Goal: Consume media (video, audio): Consume media (video, audio)

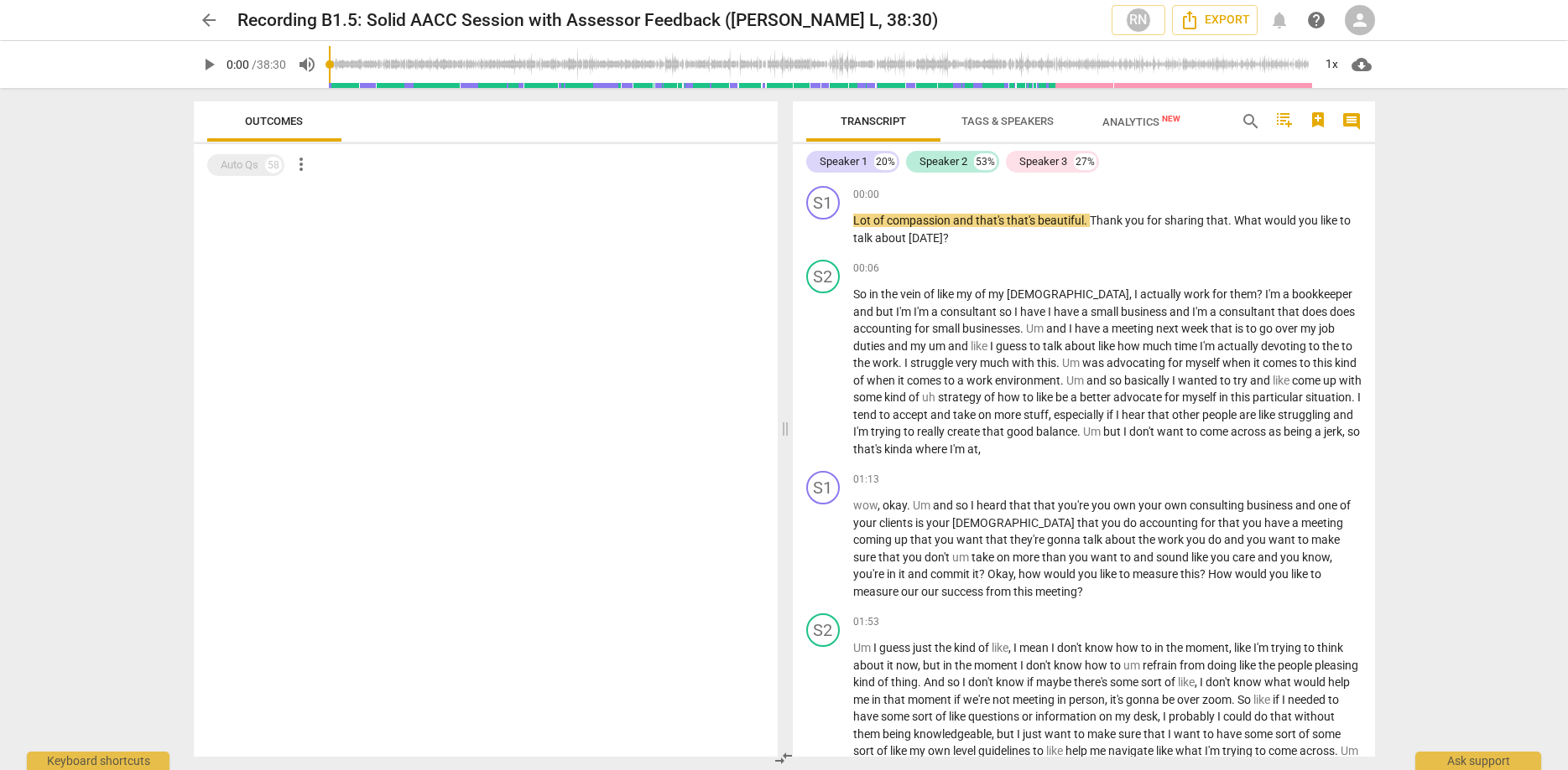
click at [302, 164] on span "more_vert" at bounding box center [301, 164] width 20 height 20
click at [273, 222] on div at bounding box center [784, 385] width 1568 height 770
click at [271, 116] on span "Outcomes" at bounding box center [274, 121] width 58 height 13
click at [277, 223] on div at bounding box center [485, 471] width 584 height 571
click at [1008, 122] on span "Tags & Speakers" at bounding box center [1007, 121] width 92 height 13
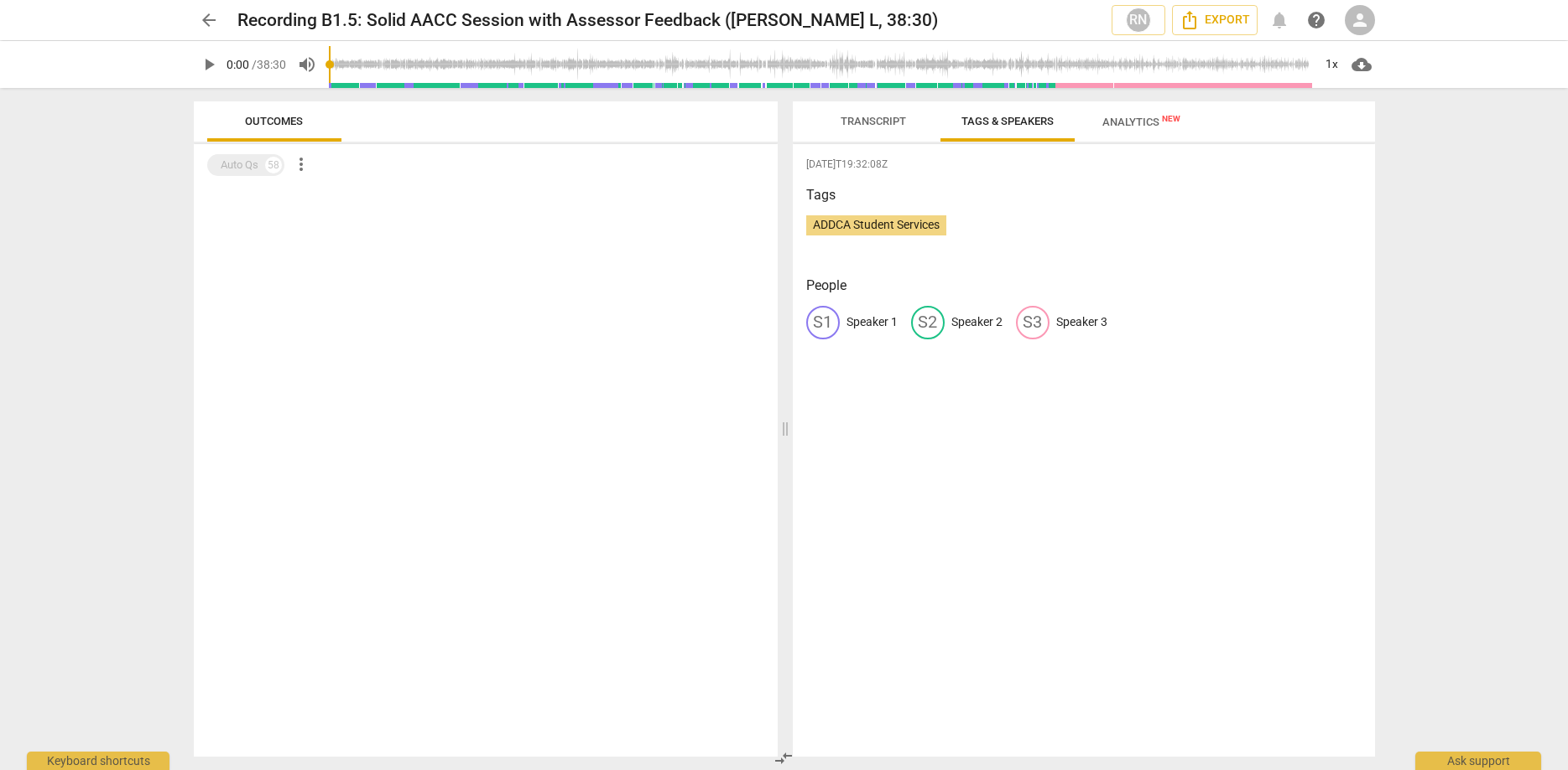
click at [1126, 123] on span "Analytics New" at bounding box center [1140, 122] width 78 height 13
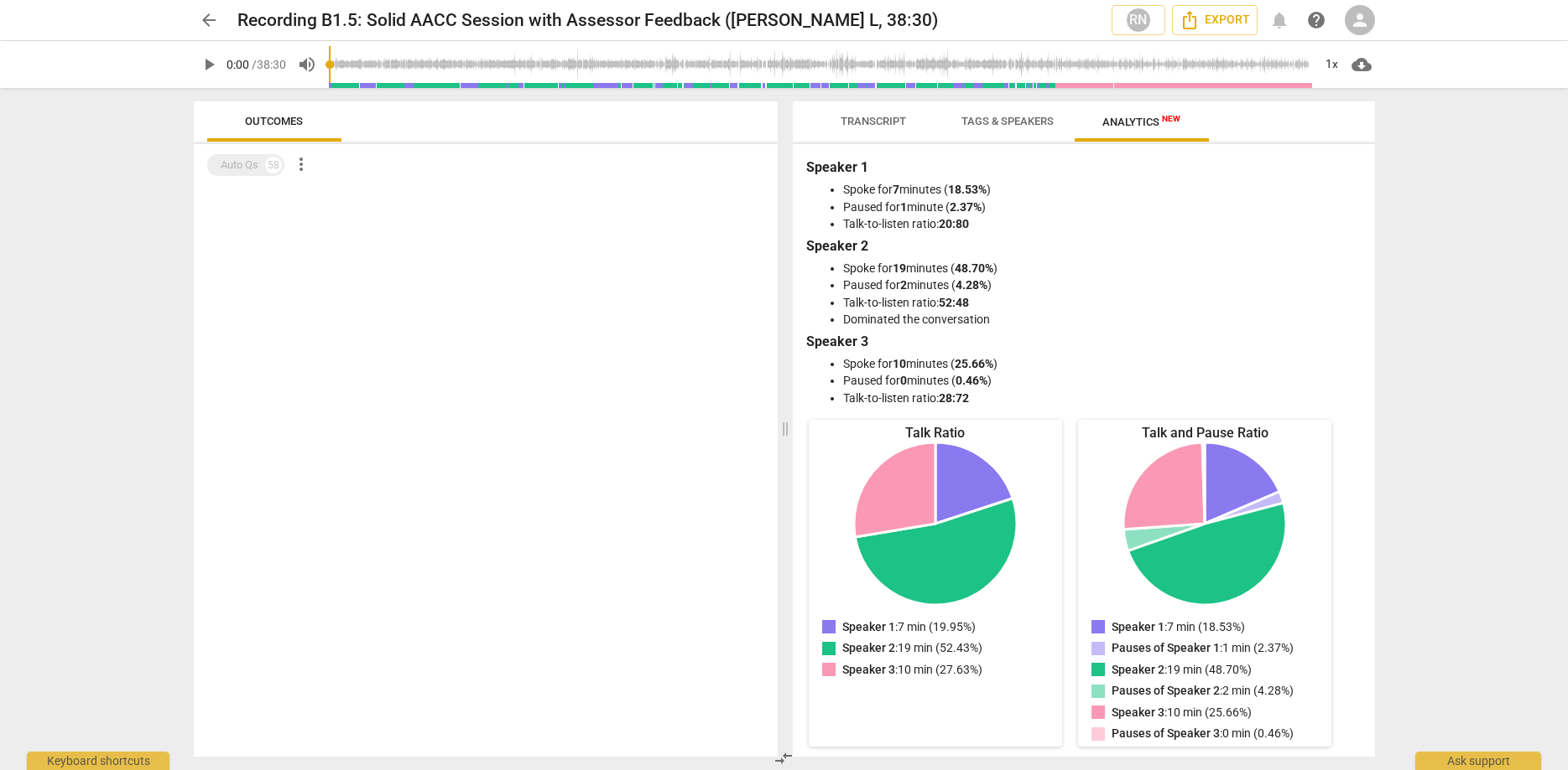
click at [878, 128] on span "Transcript" at bounding box center [873, 121] width 66 height 13
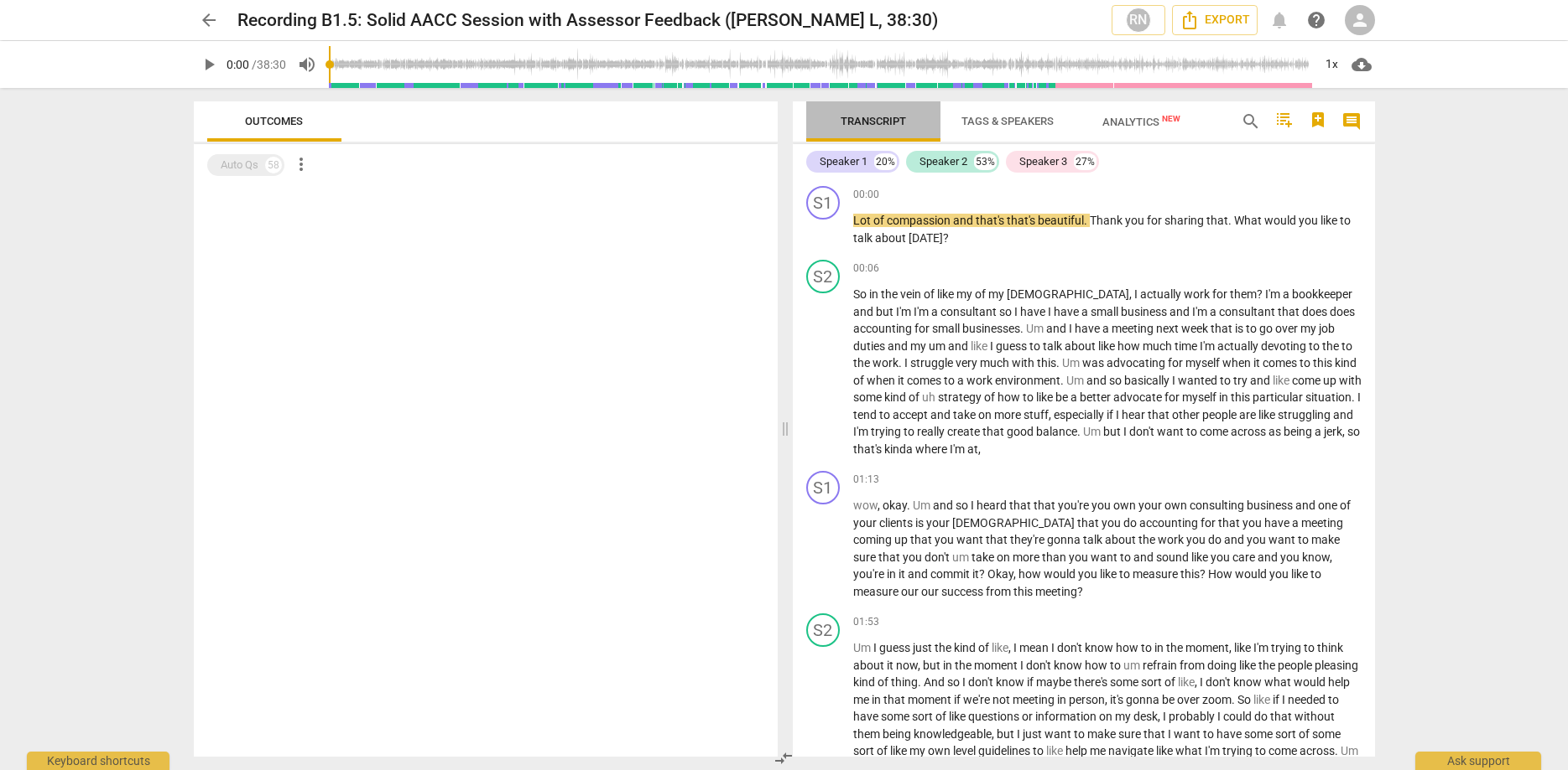
click at [856, 130] on span "Transcript" at bounding box center [872, 121] width 105 height 22
click at [261, 169] on div "Auto Qs 58" at bounding box center [246, 165] width 77 height 22
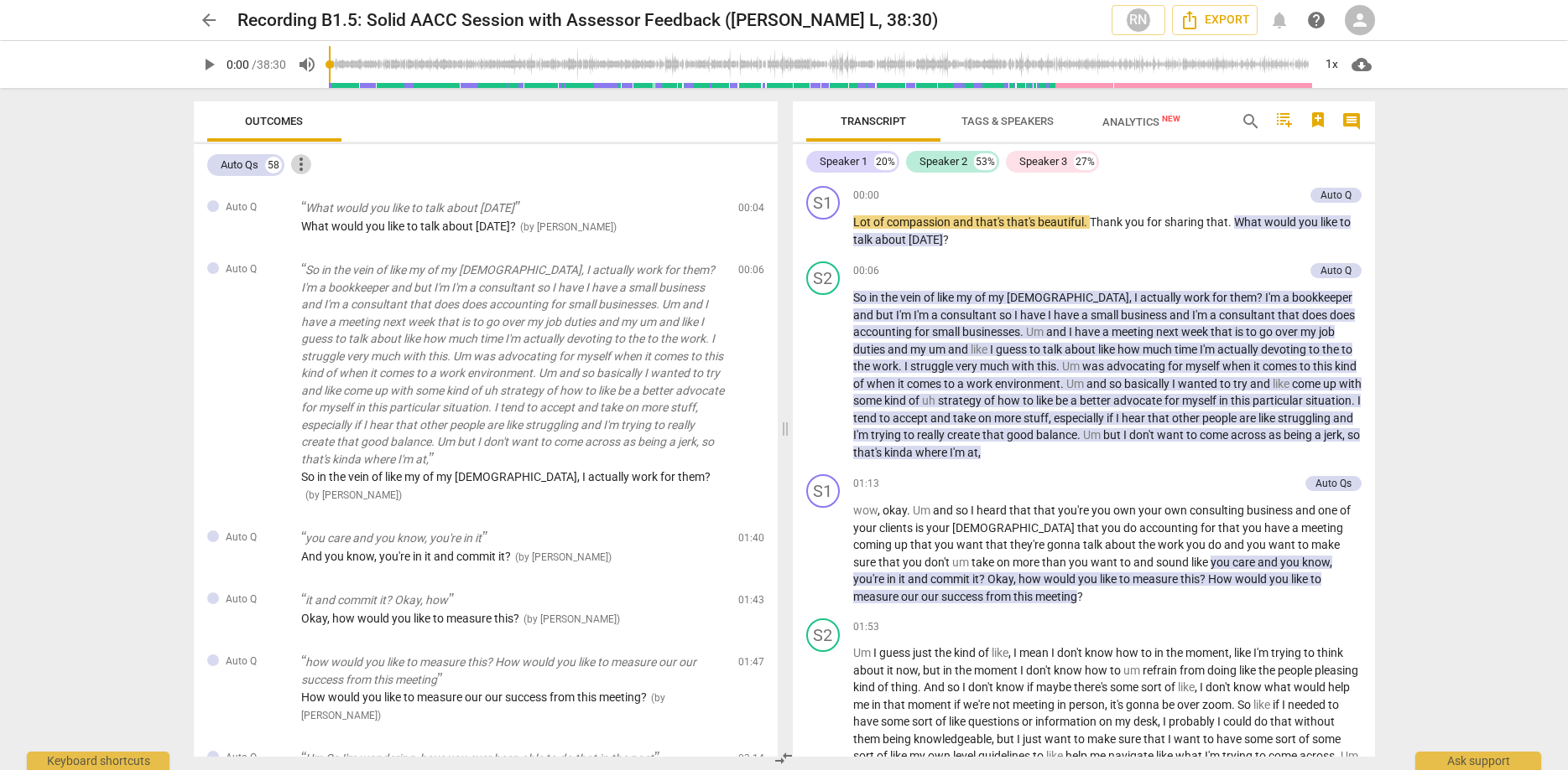
click at [297, 166] on span "more_vert" at bounding box center [301, 164] width 20 height 20
click at [319, 166] on li "Uncheck all" at bounding box center [338, 164] width 95 height 40
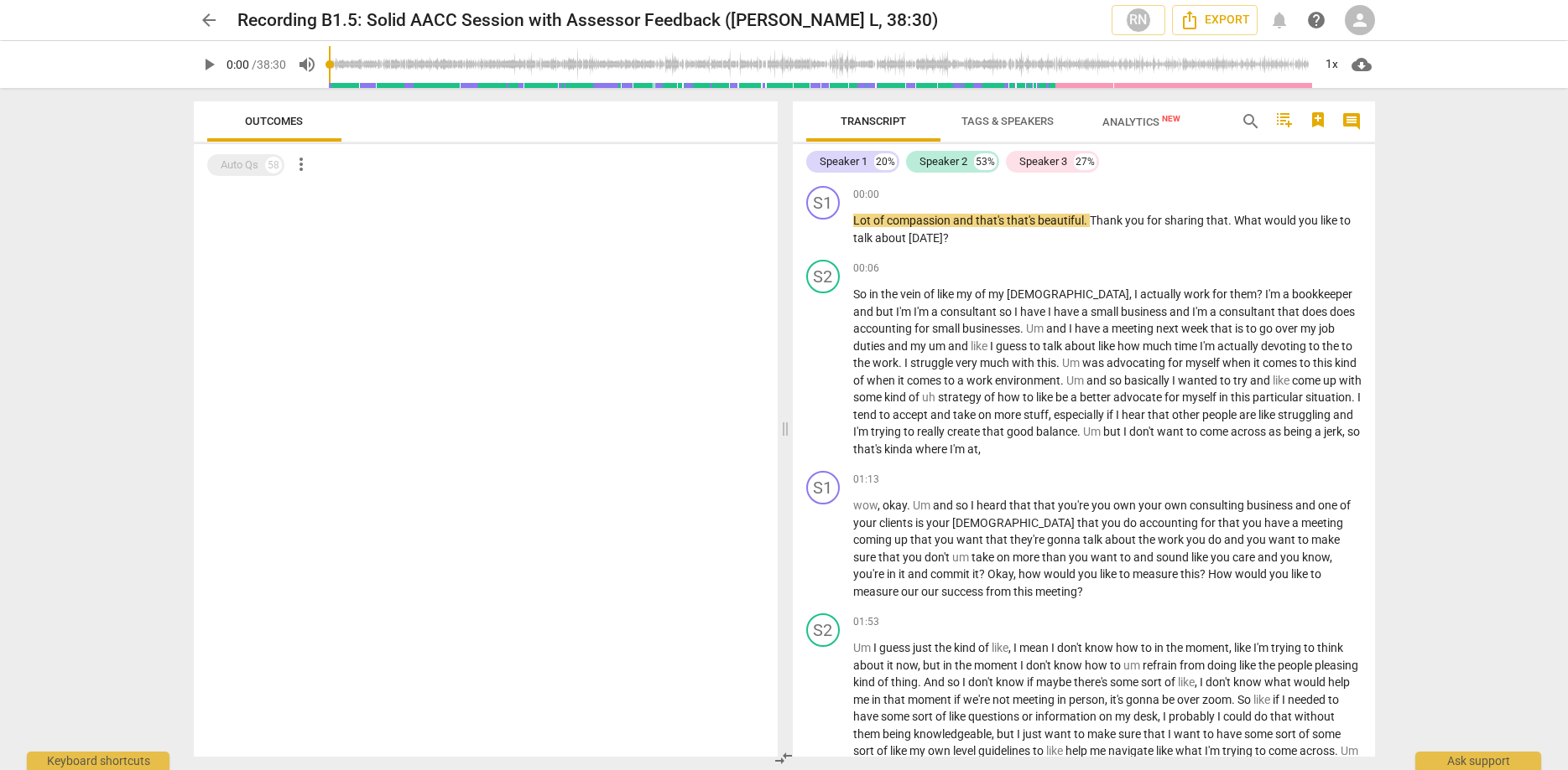
click at [210, 66] on span "play_arrow" at bounding box center [209, 65] width 20 height 20
click at [528, 289] on div at bounding box center [485, 471] width 584 height 571
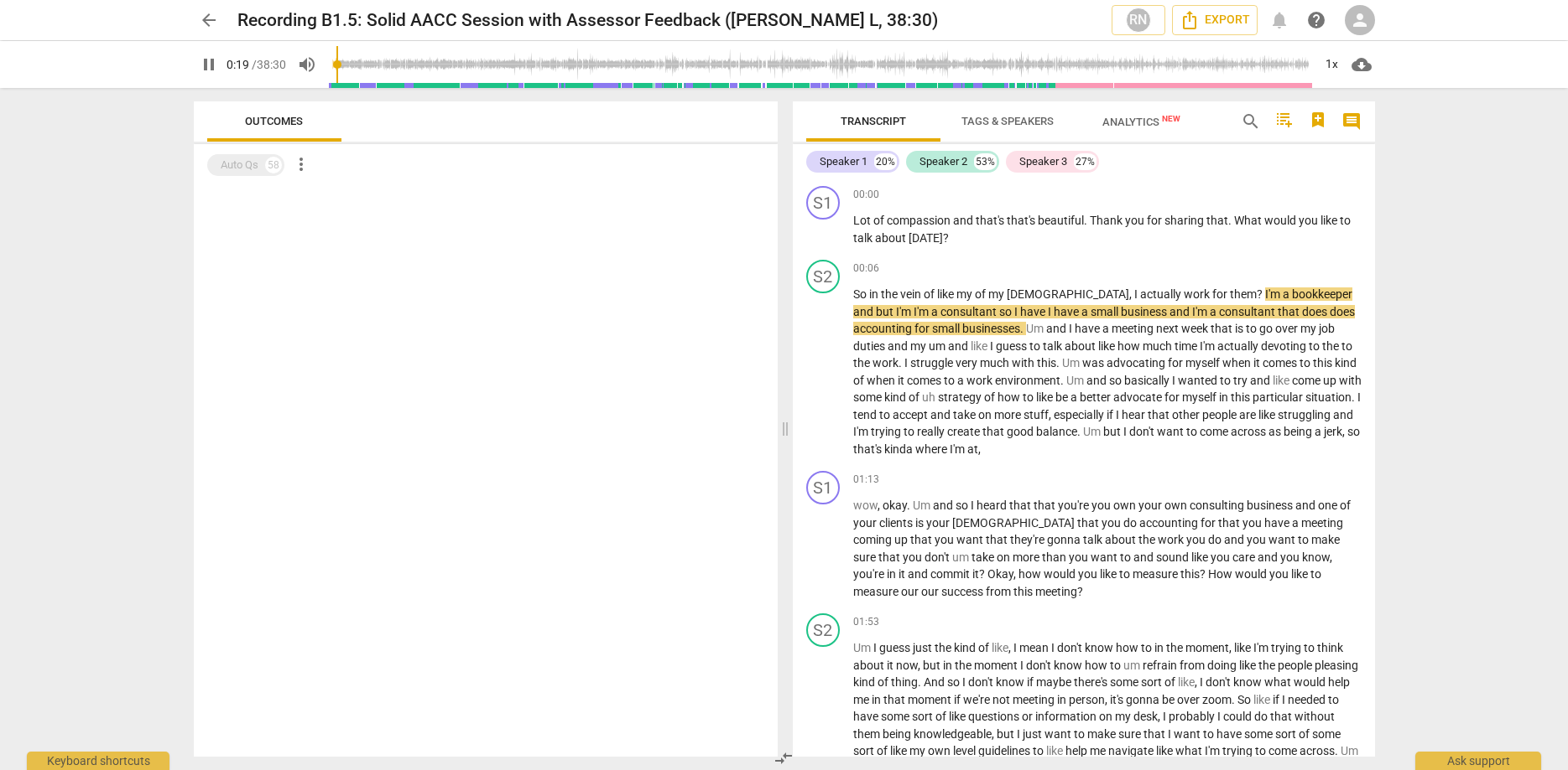
click at [208, 68] on span "pause" at bounding box center [209, 65] width 20 height 20
click at [210, 63] on span "play_arrow" at bounding box center [209, 65] width 20 height 20
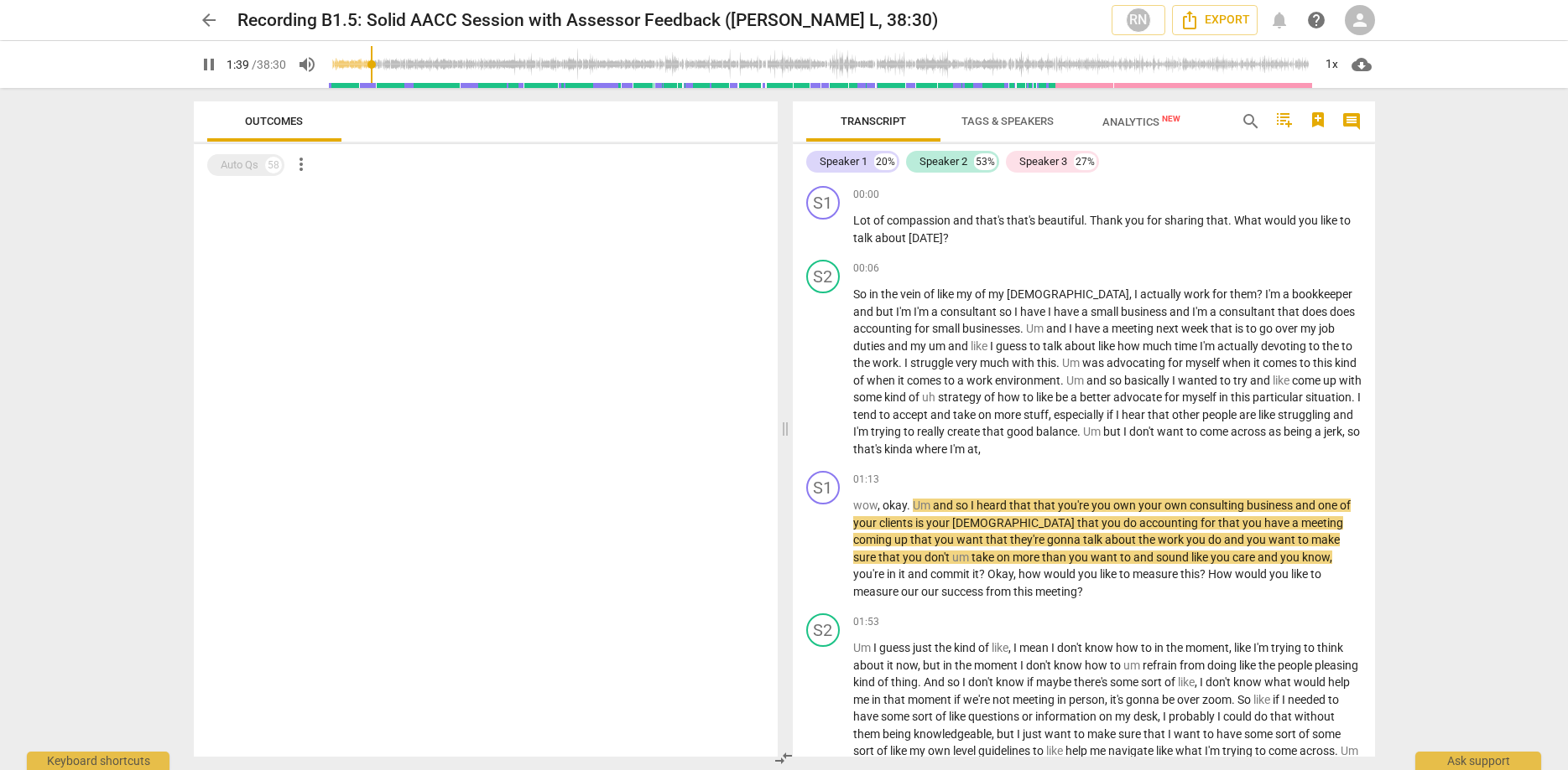
click at [213, 68] on span "pause" at bounding box center [209, 65] width 20 height 20
click at [212, 54] on button "play_arrow" at bounding box center [209, 65] width 31 height 31
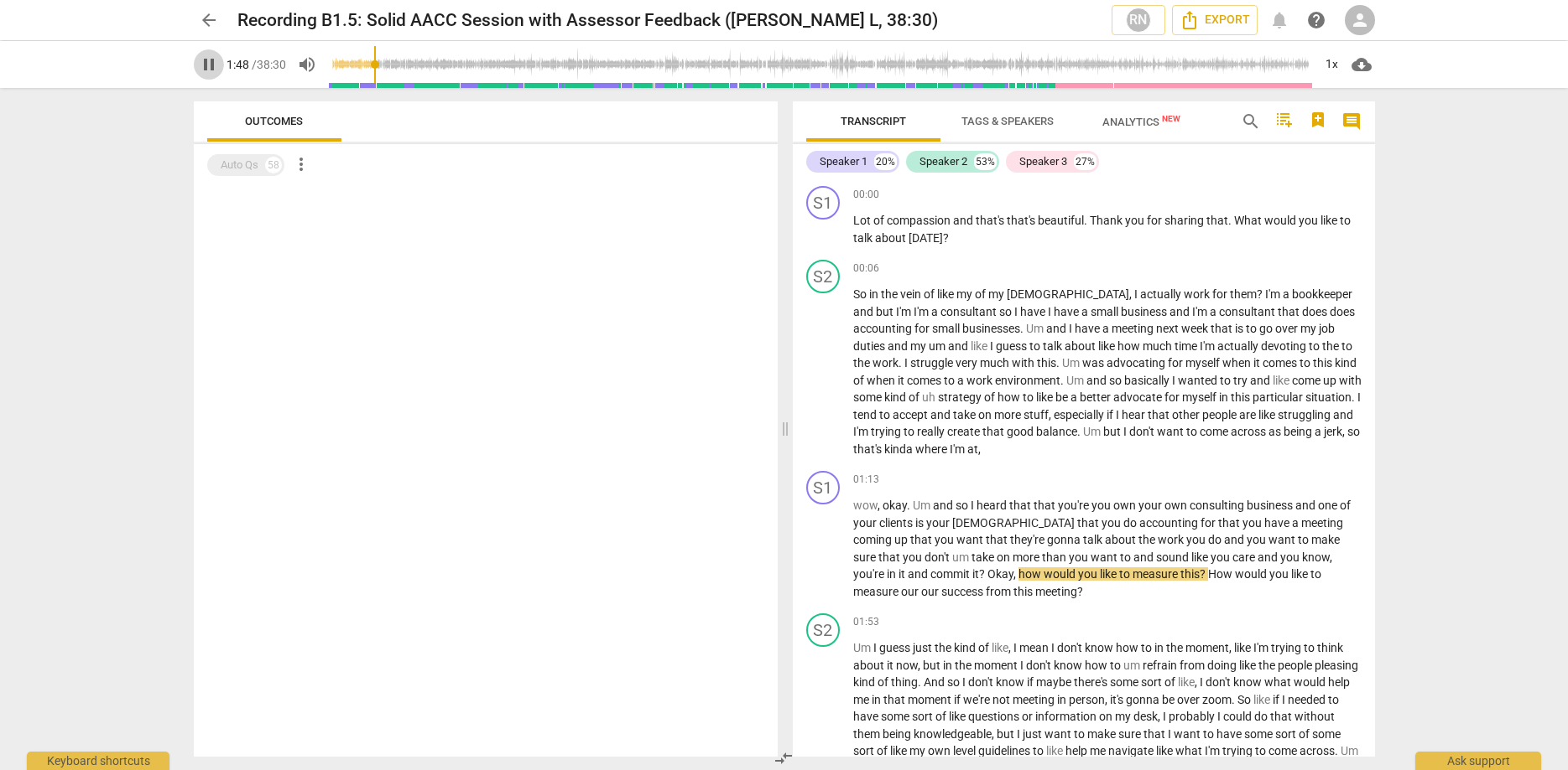
click at [211, 61] on span "pause" at bounding box center [209, 65] width 20 height 20
click at [213, 68] on span "play_arrow" at bounding box center [209, 65] width 20 height 20
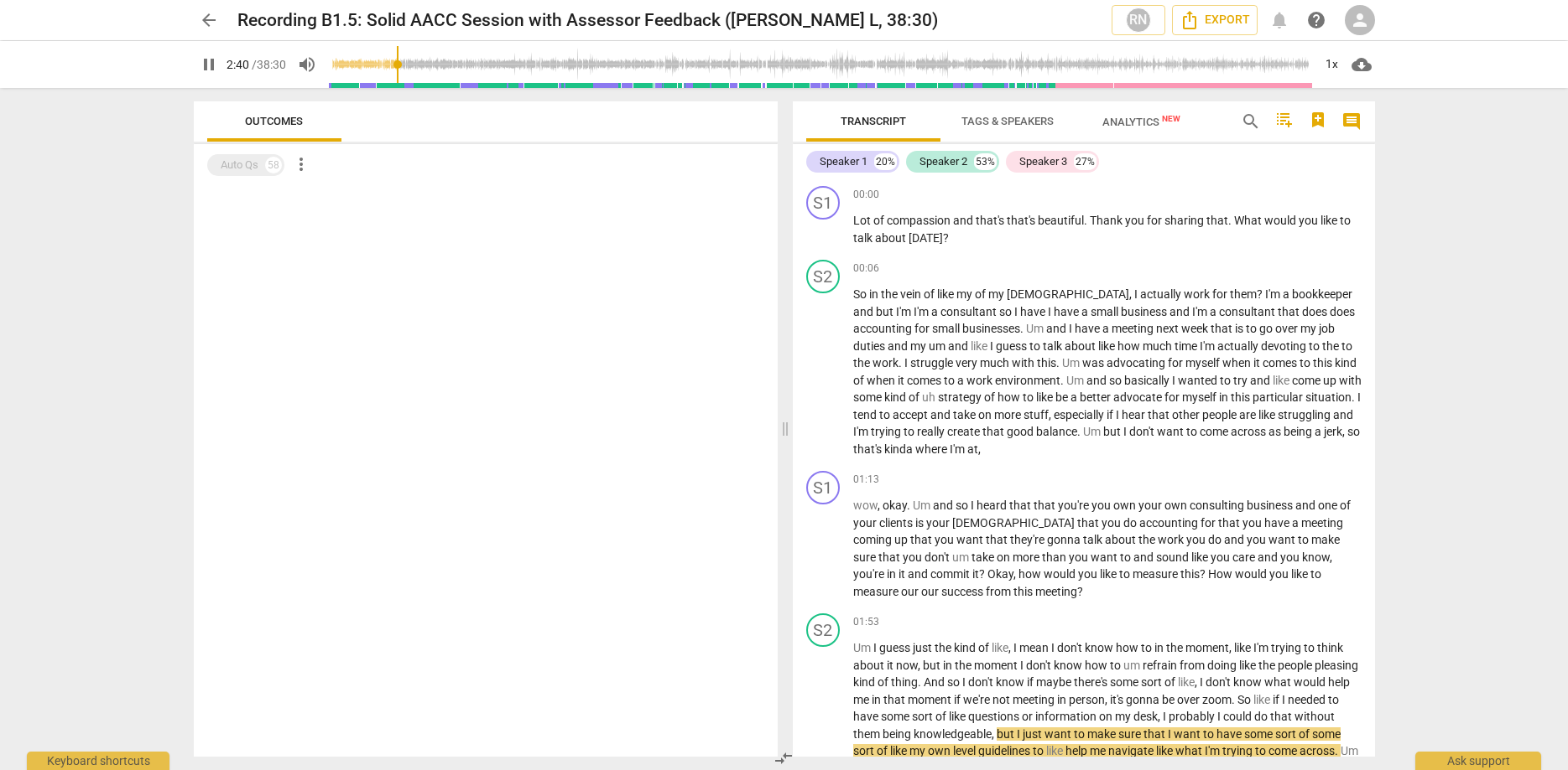
scroll to position [580, 0]
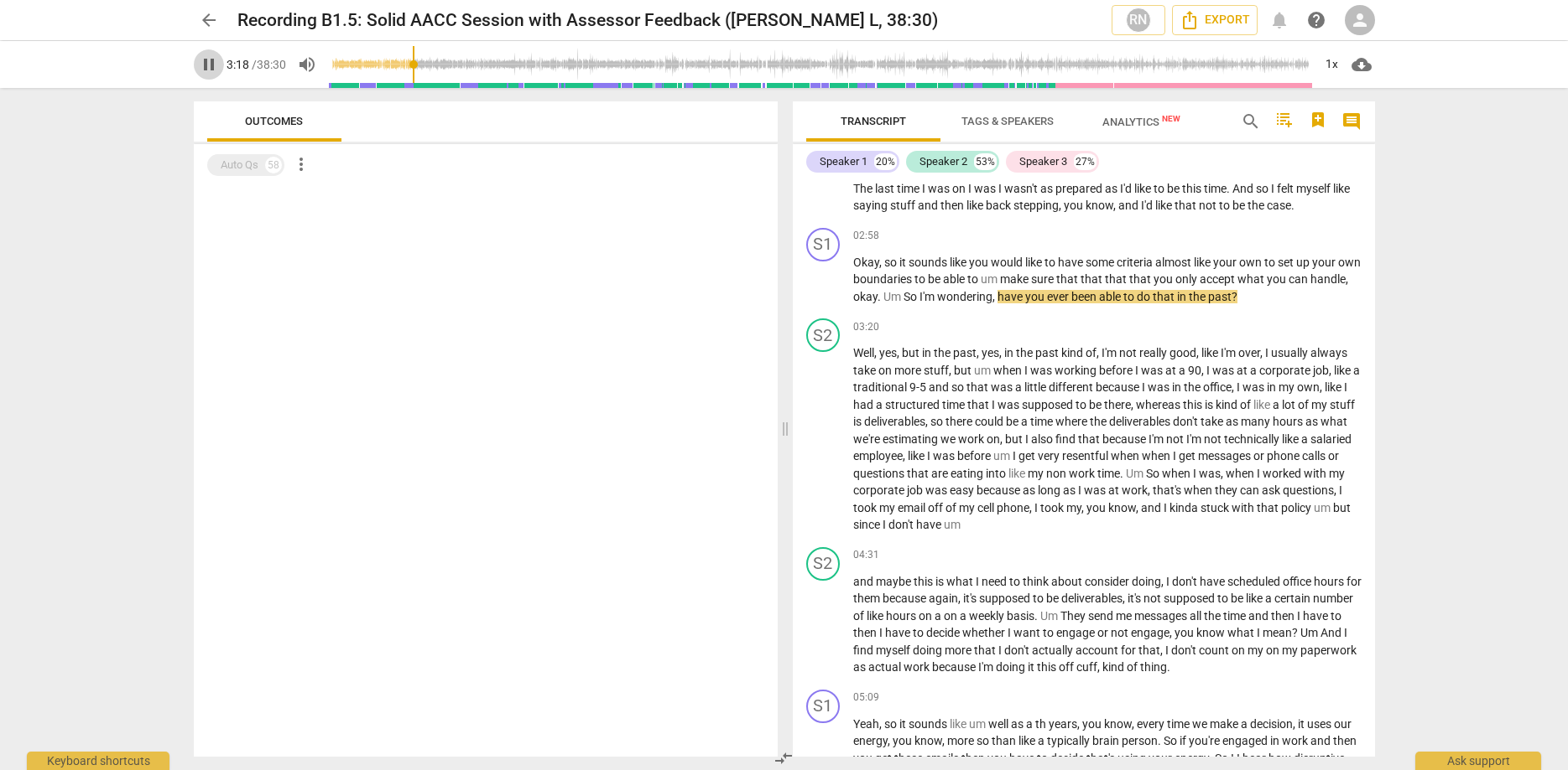
click at [209, 68] on span "pause" at bounding box center [209, 65] width 20 height 20
click at [211, 59] on span "play_arrow" at bounding box center [209, 65] width 20 height 20
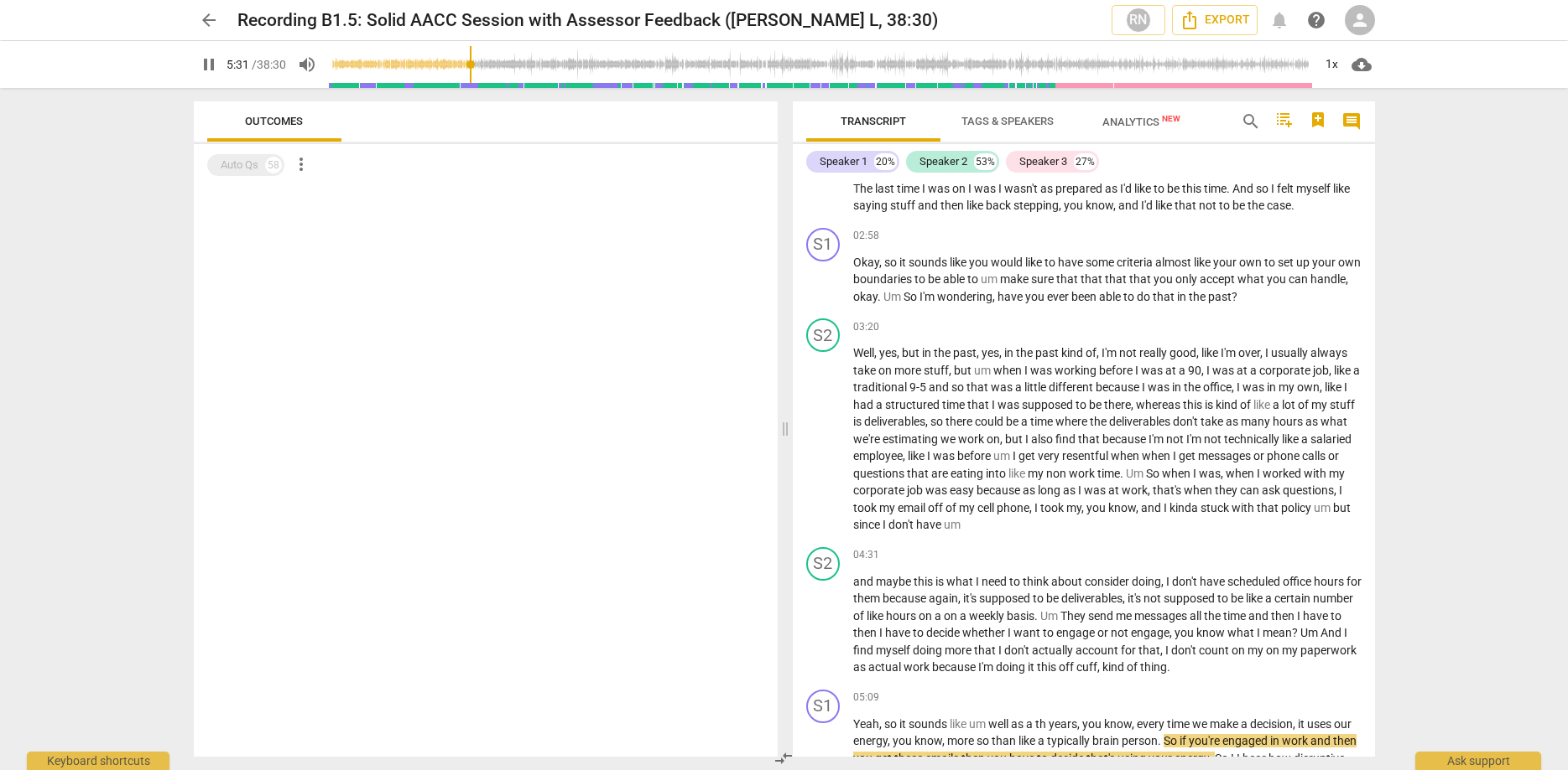
scroll to position [1168, 0]
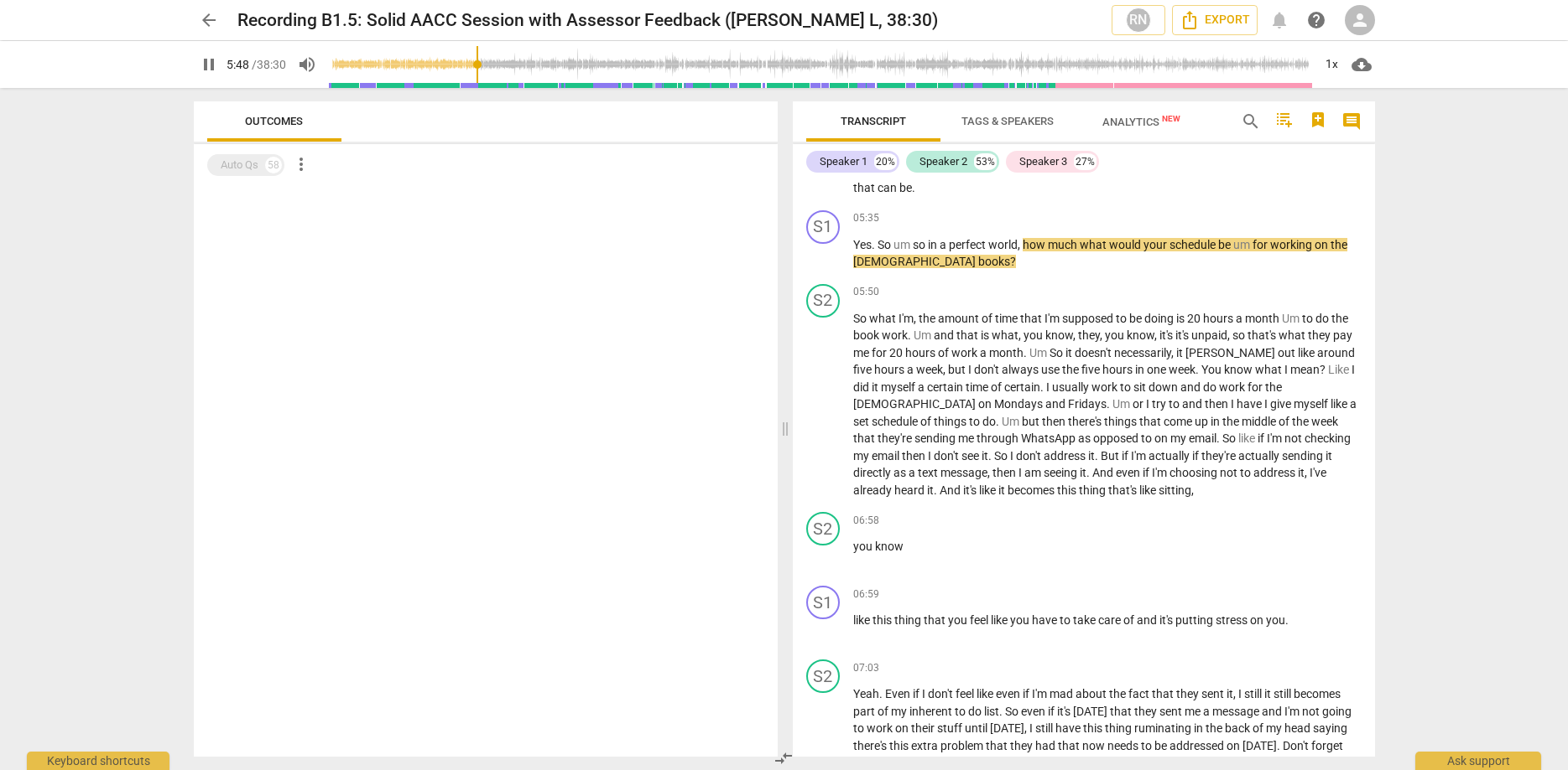
click at [203, 64] on span "pause" at bounding box center [209, 65] width 20 height 20
click at [211, 62] on span "play_arrow" at bounding box center [209, 65] width 20 height 20
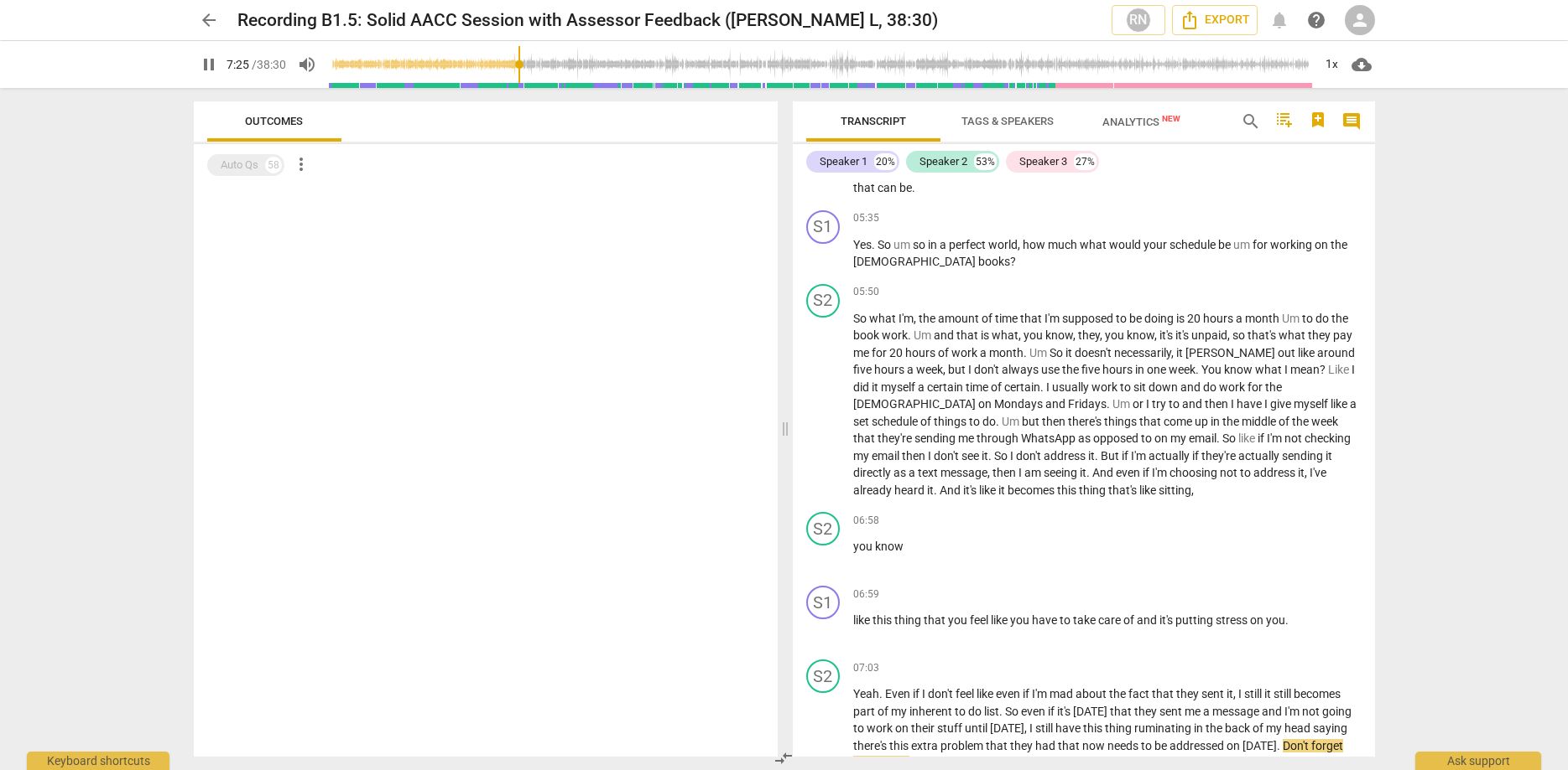
scroll to position [1759, 0]
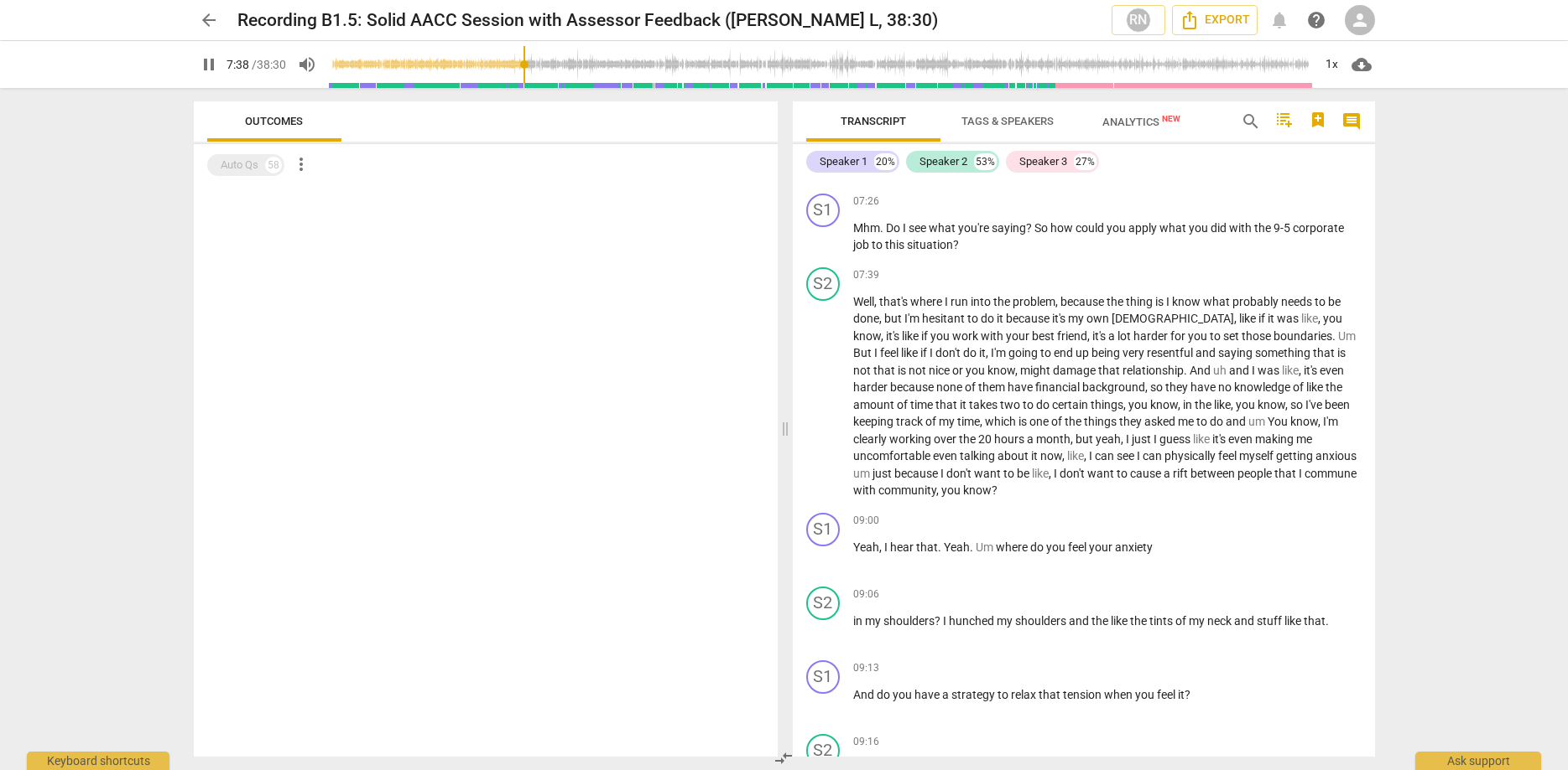
click at [215, 67] on span "pause" at bounding box center [209, 65] width 20 height 20
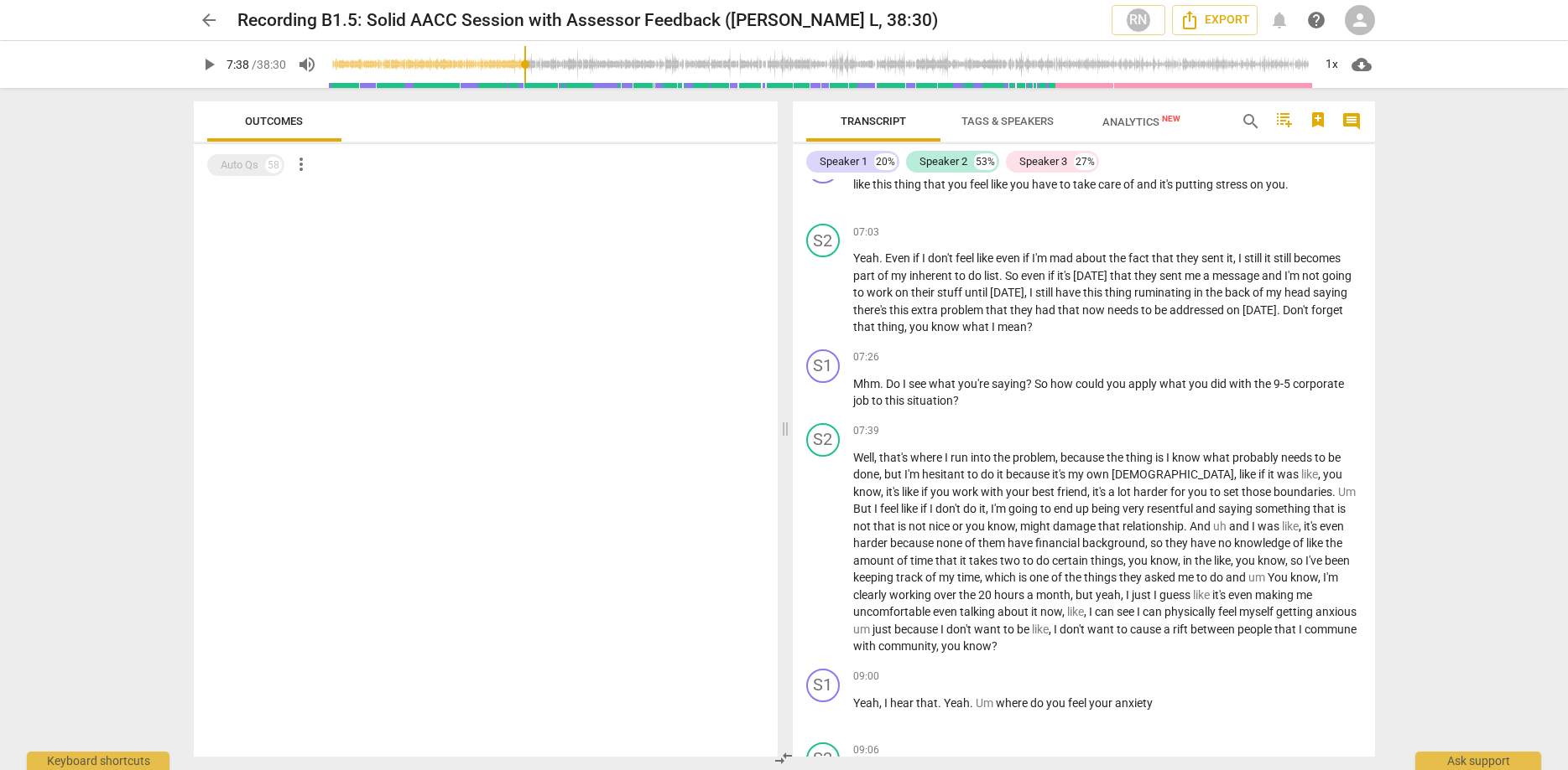
scroll to position [1542, 0]
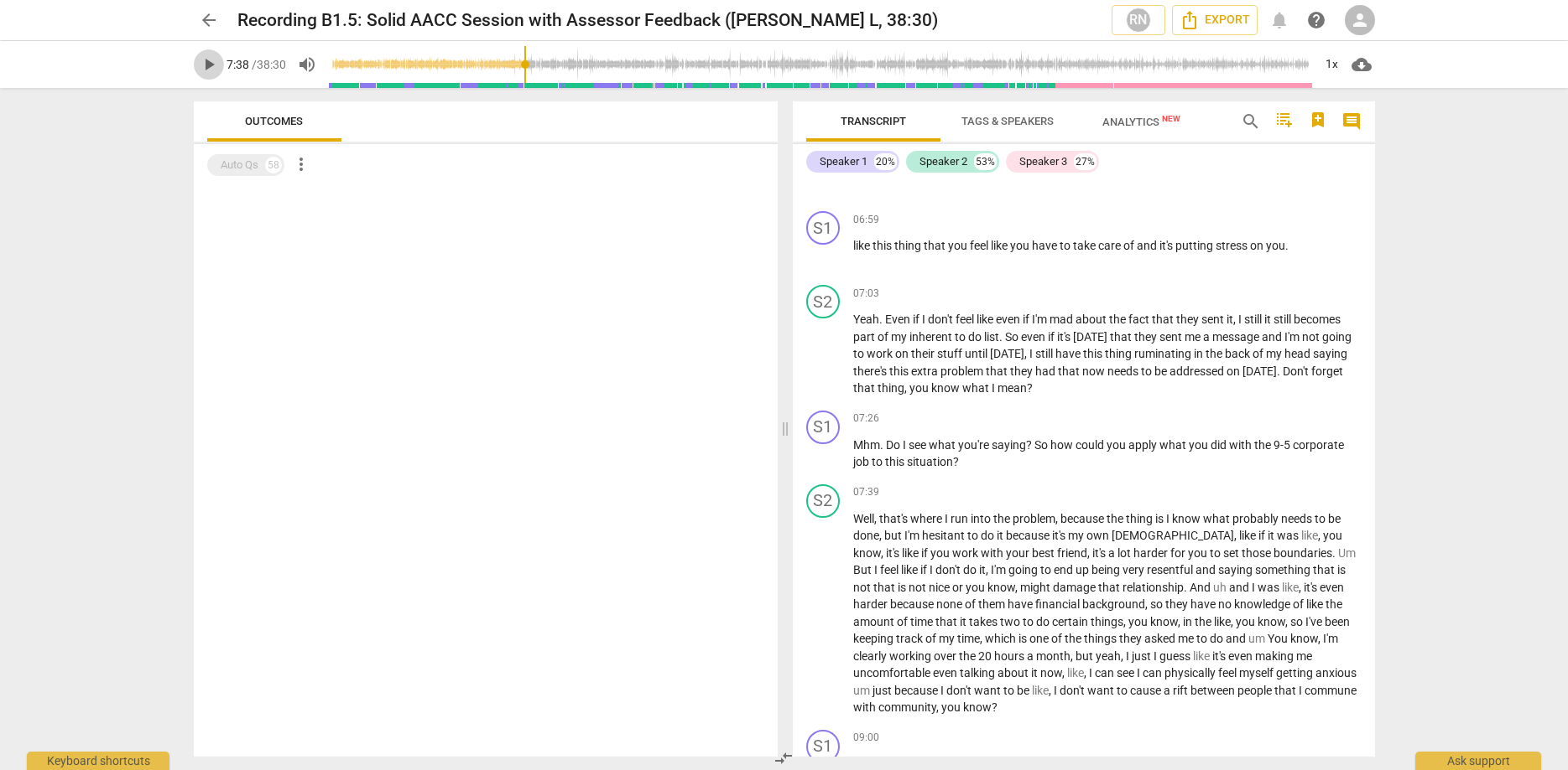
click at [208, 69] on span "play_arrow" at bounding box center [209, 65] width 20 height 20
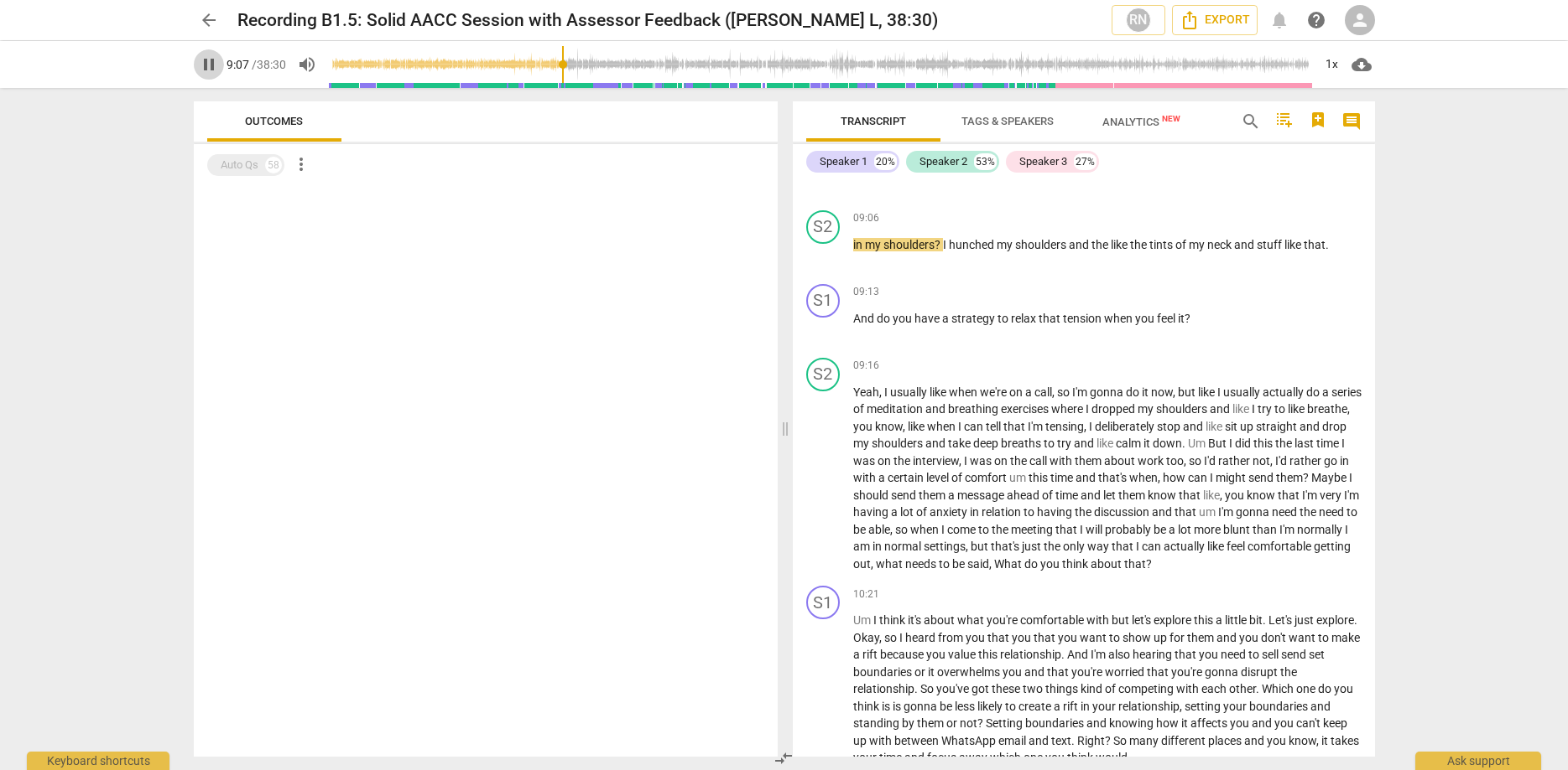
click at [210, 58] on span "pause" at bounding box center [209, 65] width 20 height 20
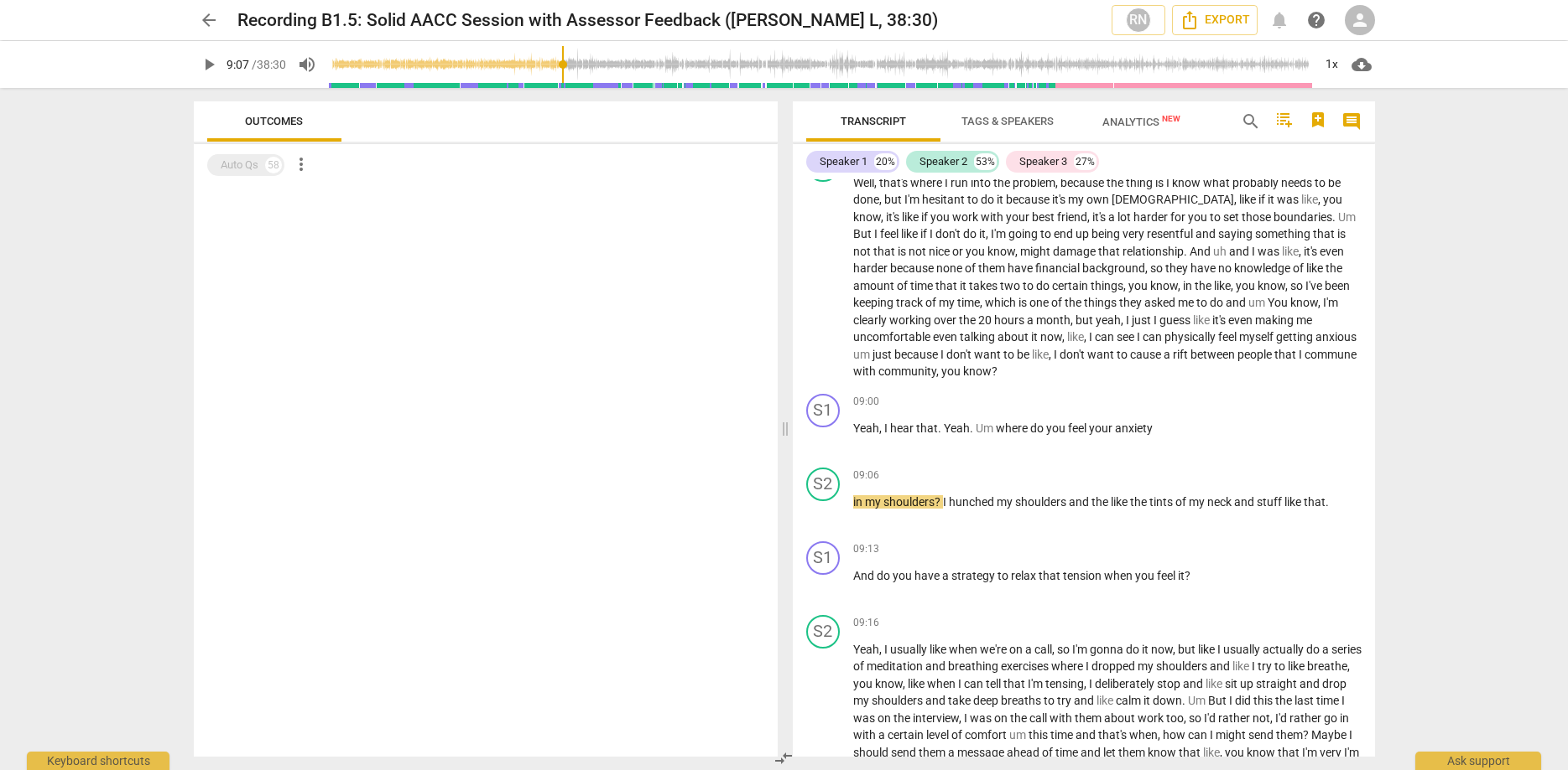
scroll to position [1817, 0]
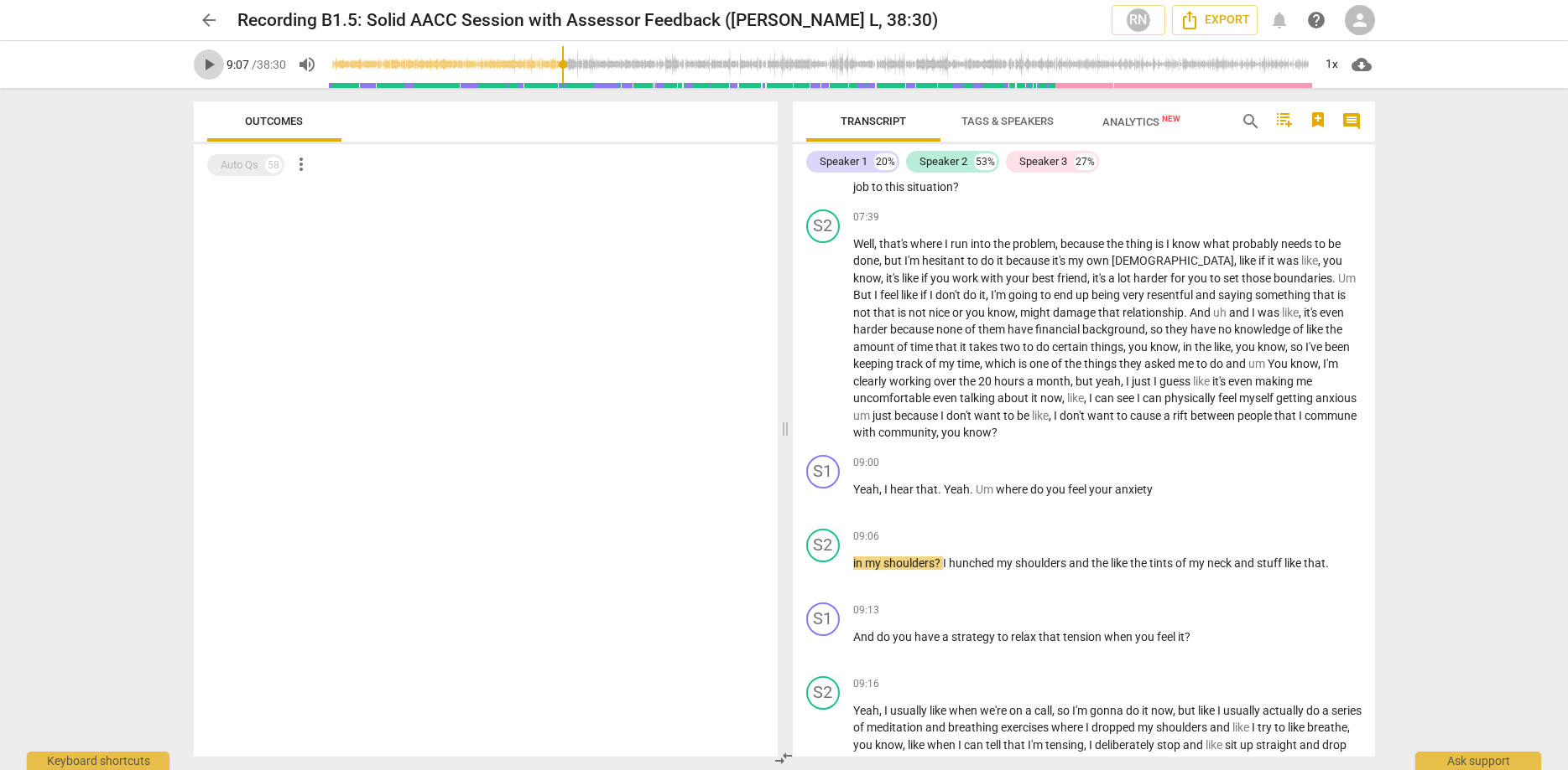
click at [211, 63] on span "play_arrow" at bounding box center [209, 65] width 20 height 20
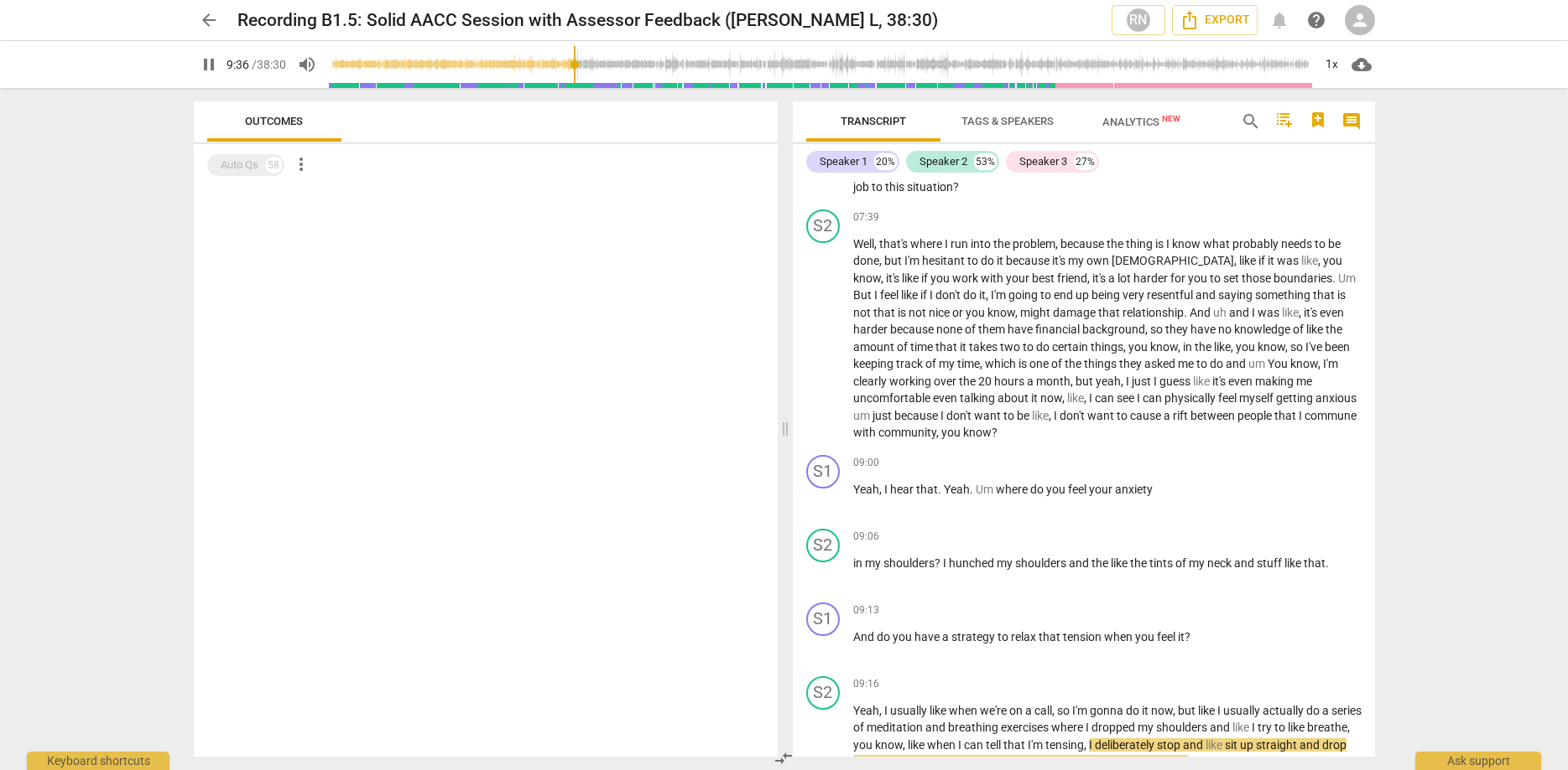
scroll to position [2408, 0]
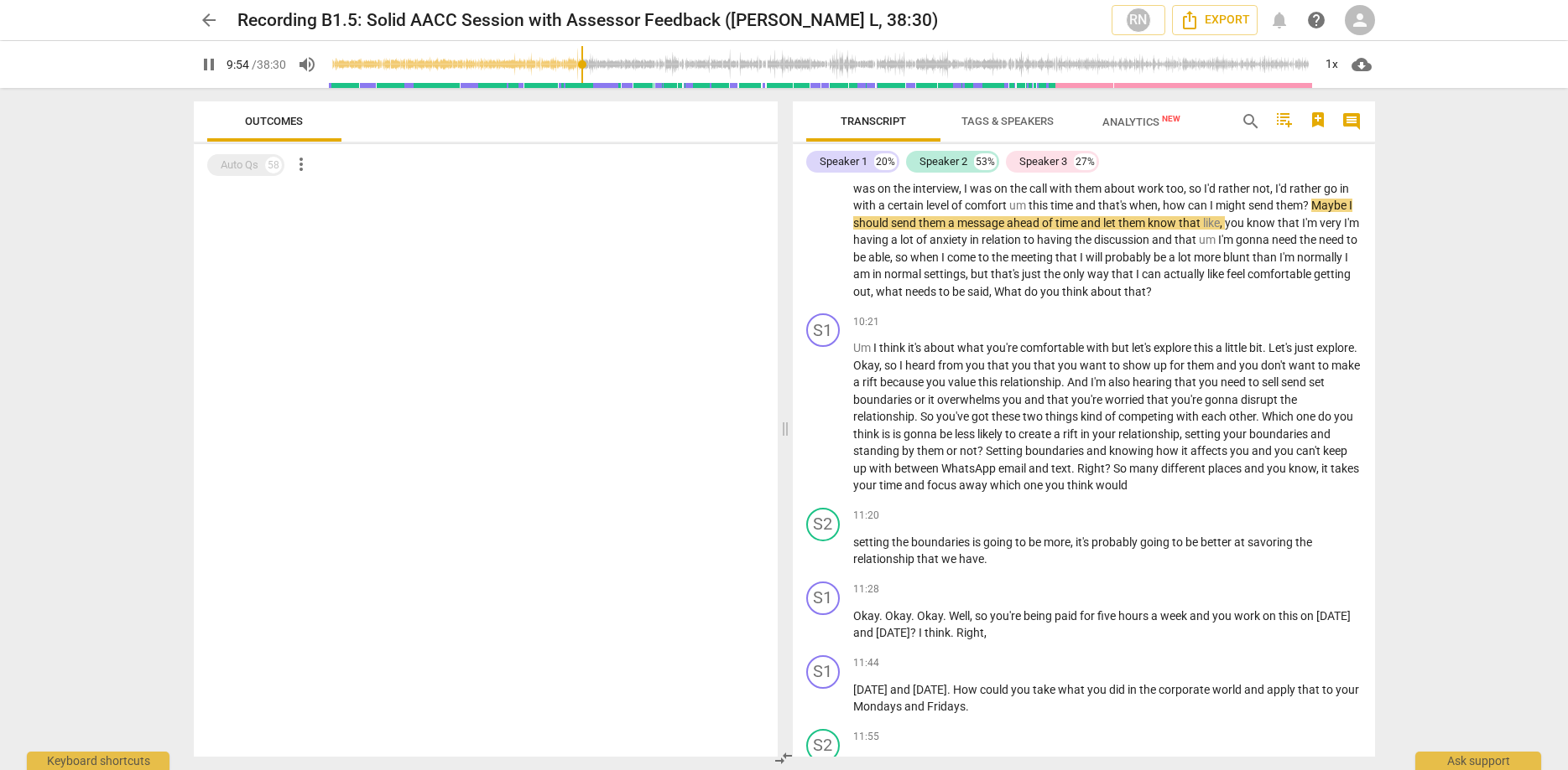
click at [205, 61] on span "pause" at bounding box center [209, 65] width 20 height 20
click at [204, 67] on span "play_arrow" at bounding box center [209, 65] width 20 height 20
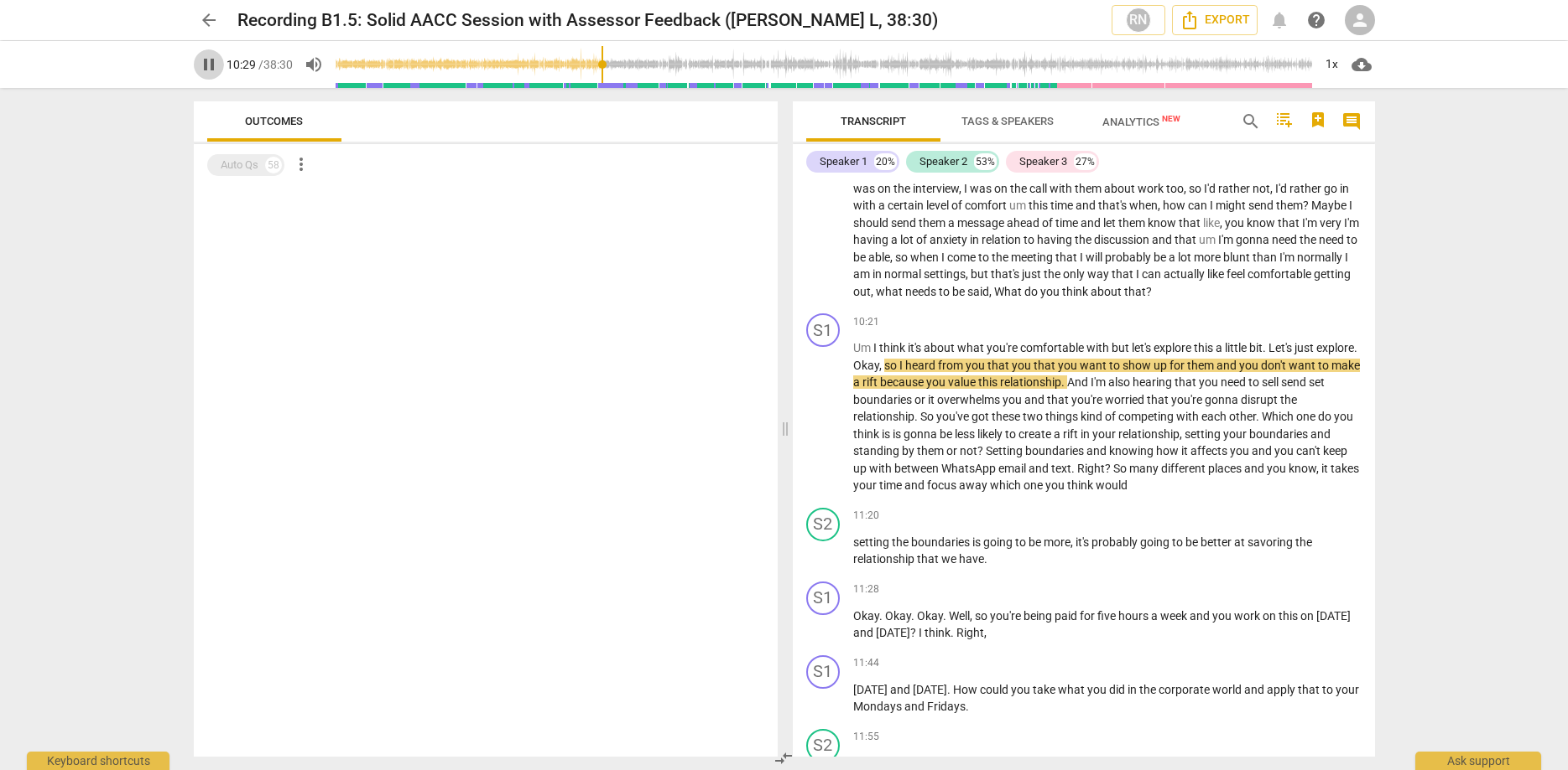
click at [204, 67] on span "pause" at bounding box center [209, 65] width 20 height 20
click at [202, 76] on button "play_arrow" at bounding box center [209, 65] width 31 height 31
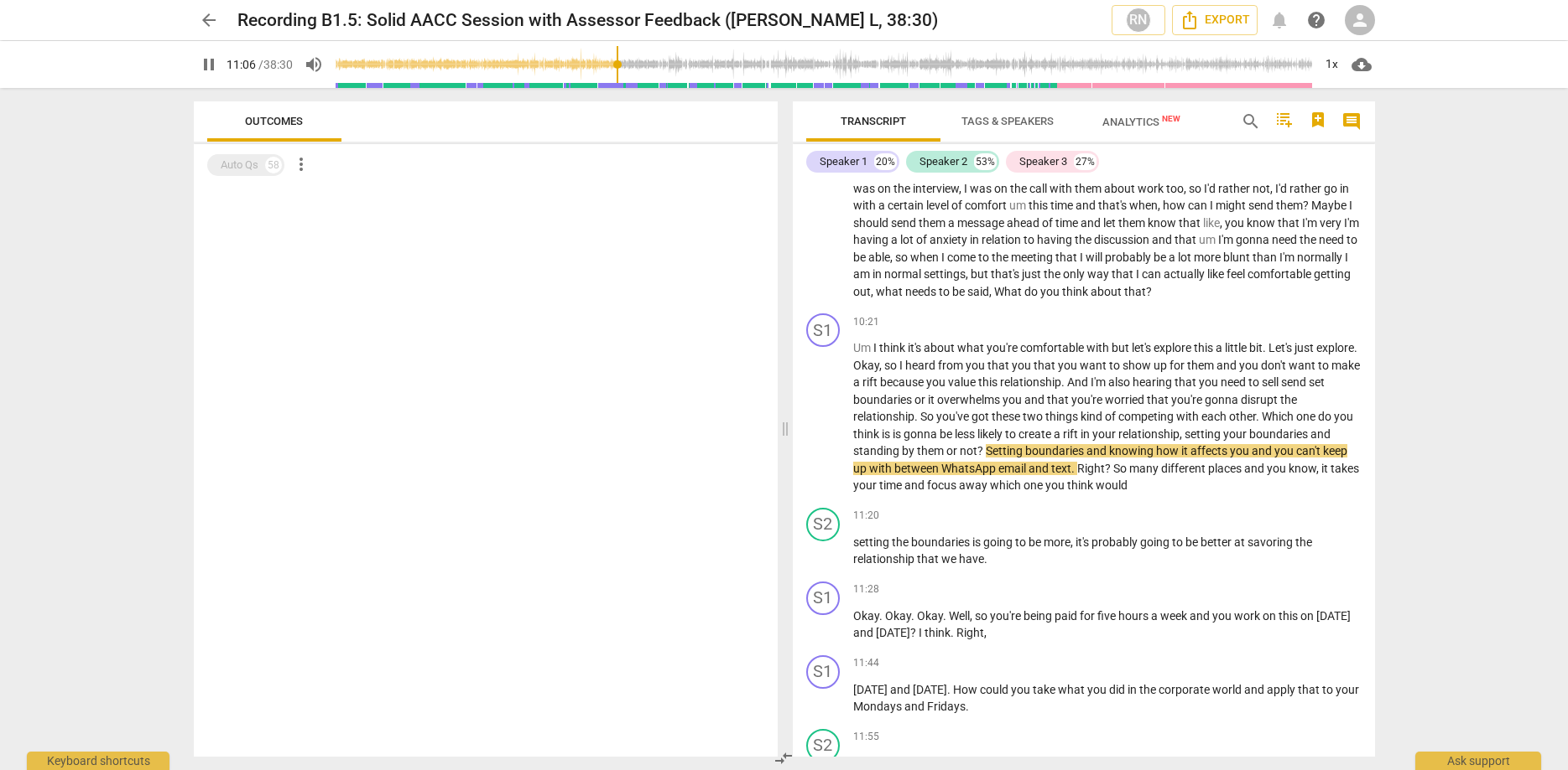
click at [211, 75] on button "pause" at bounding box center [209, 65] width 31 height 31
click at [212, 75] on button "play_arrow" at bounding box center [209, 65] width 31 height 31
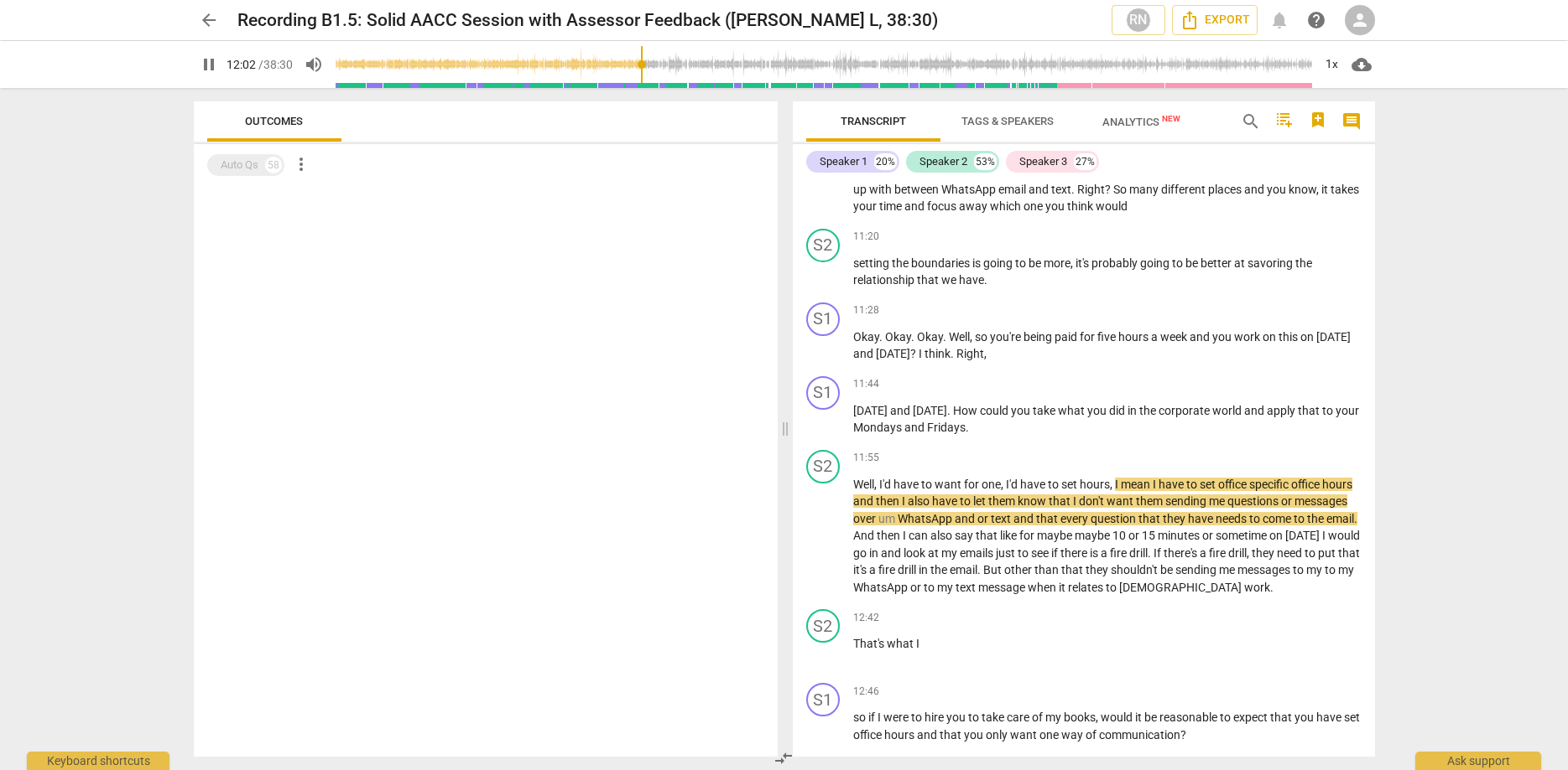
scroll to position [2673, 0]
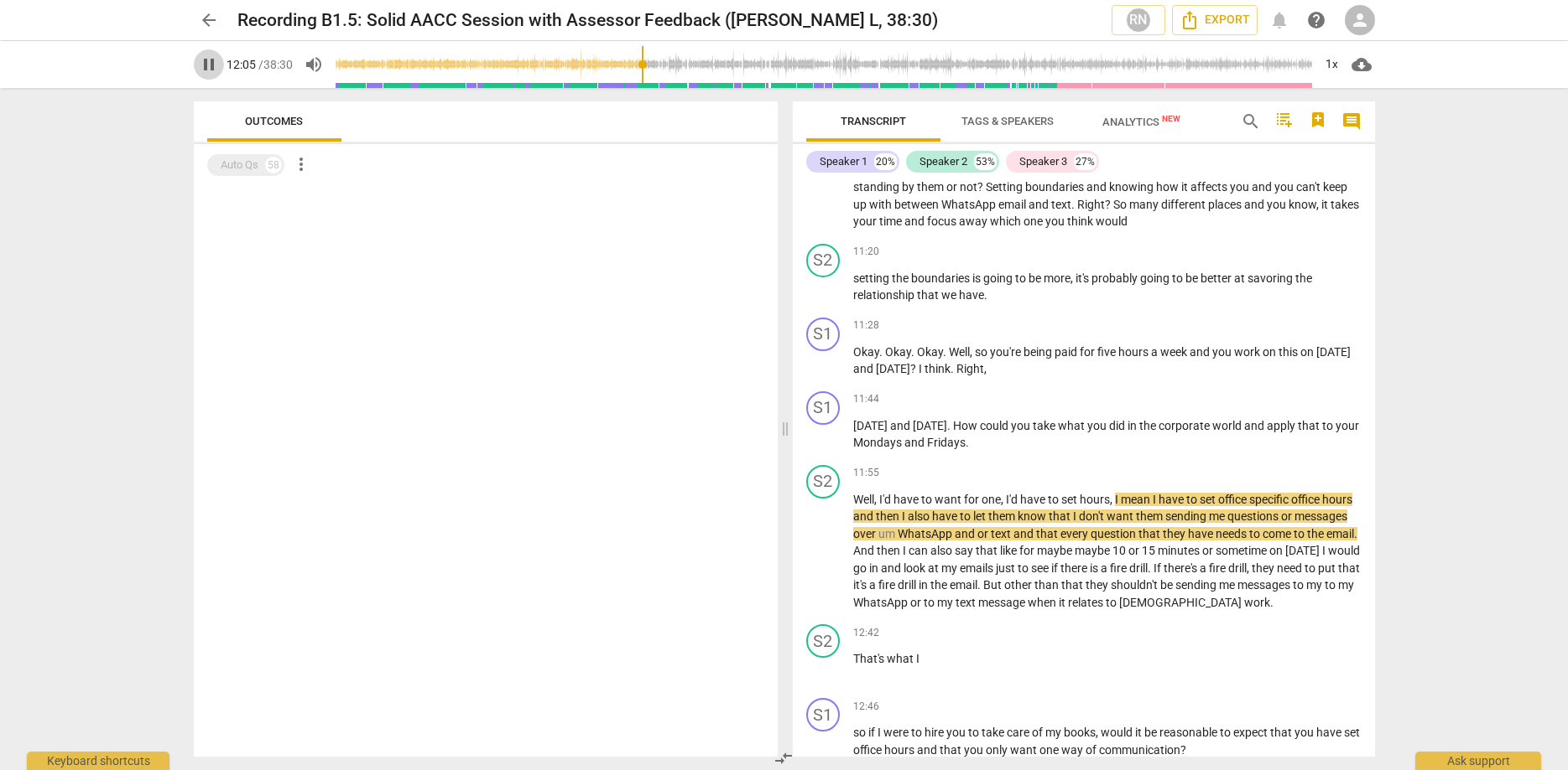
click at [211, 60] on span "pause" at bounding box center [209, 65] width 20 height 20
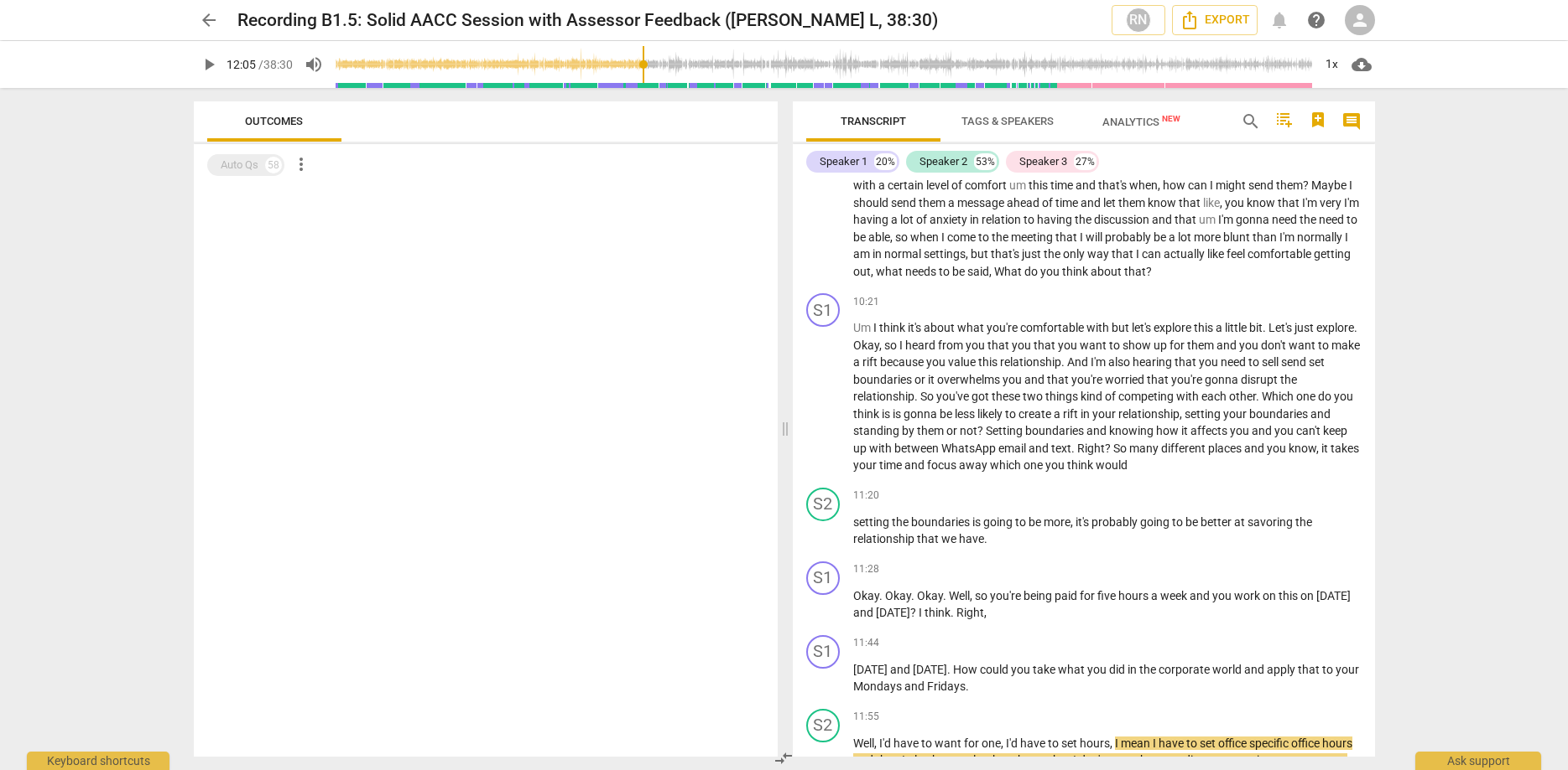
scroll to position [2520, 0]
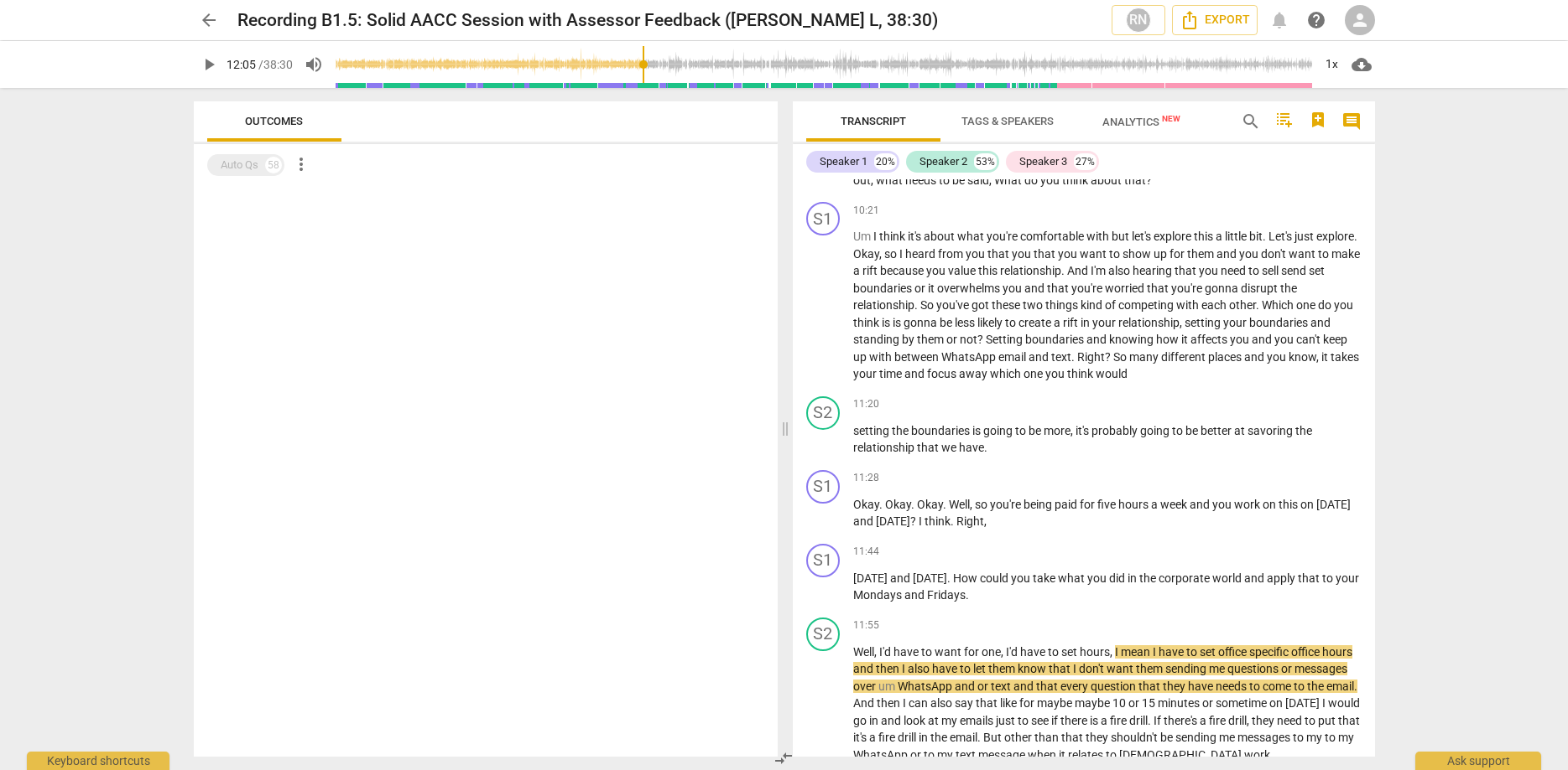
click at [213, 64] on span "play_arrow" at bounding box center [209, 65] width 20 height 20
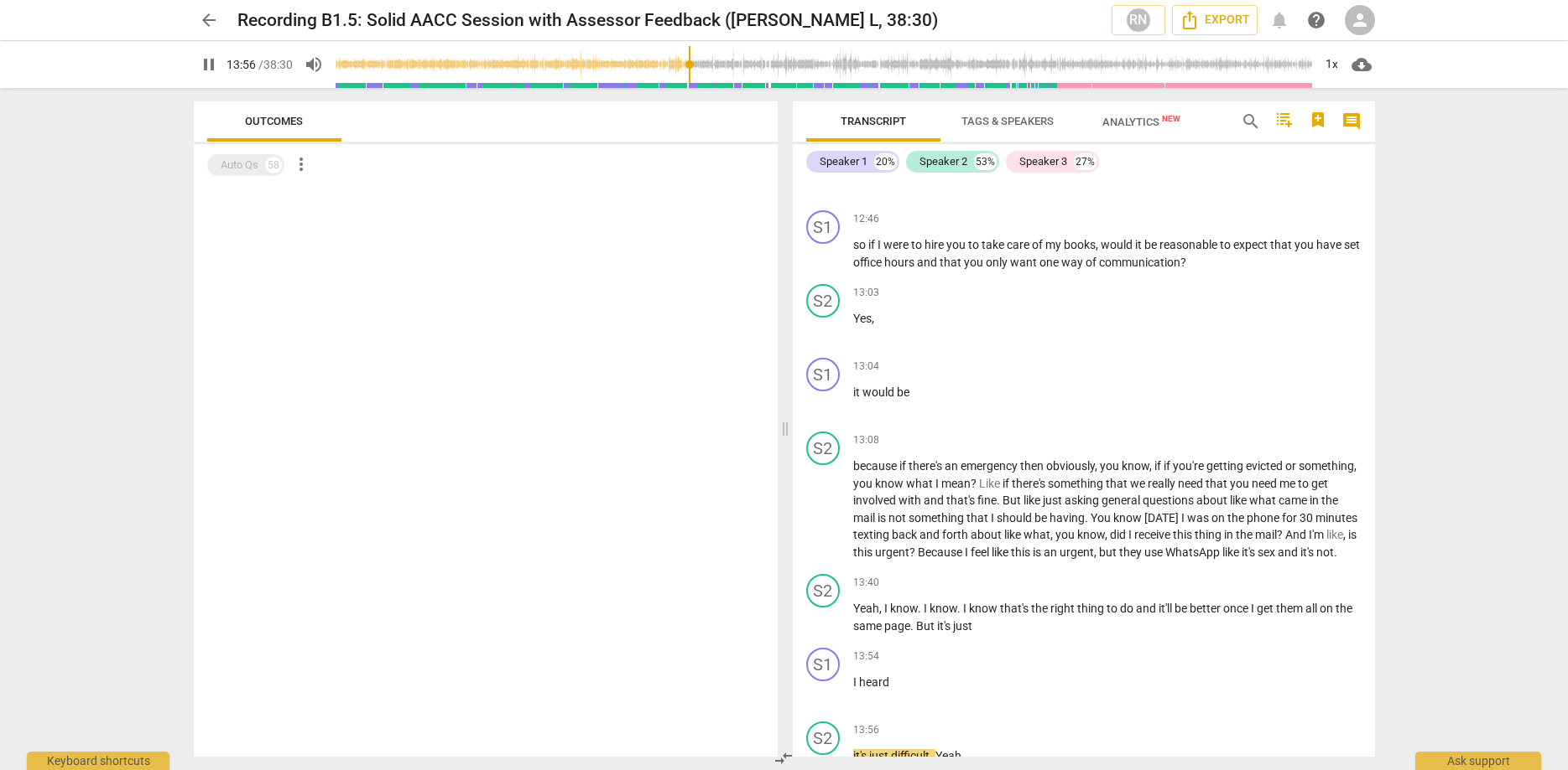
scroll to position [3763, 0]
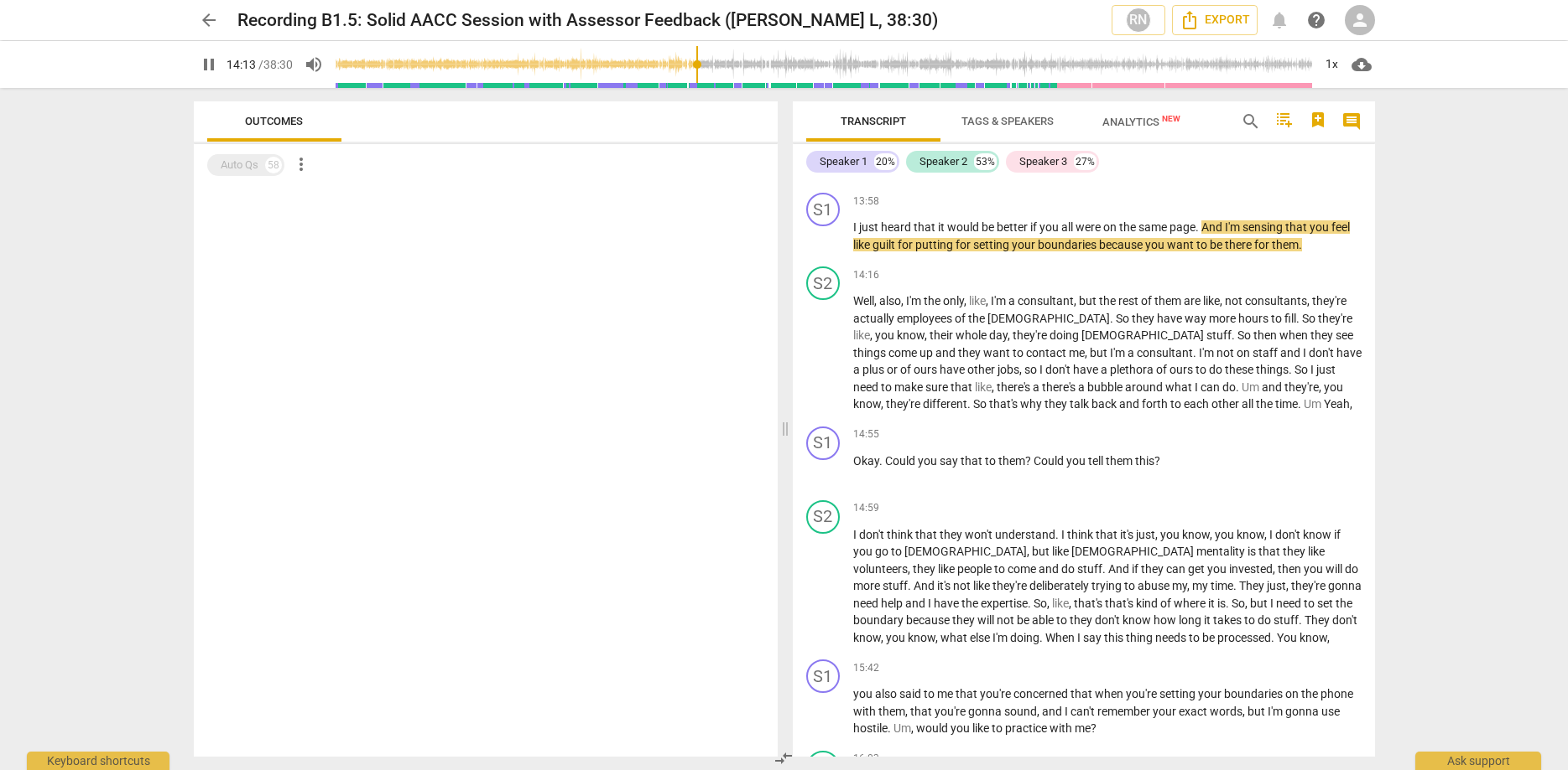
click at [212, 65] on span "pause" at bounding box center [209, 65] width 20 height 20
click at [210, 63] on span "play_arrow" at bounding box center [209, 65] width 20 height 20
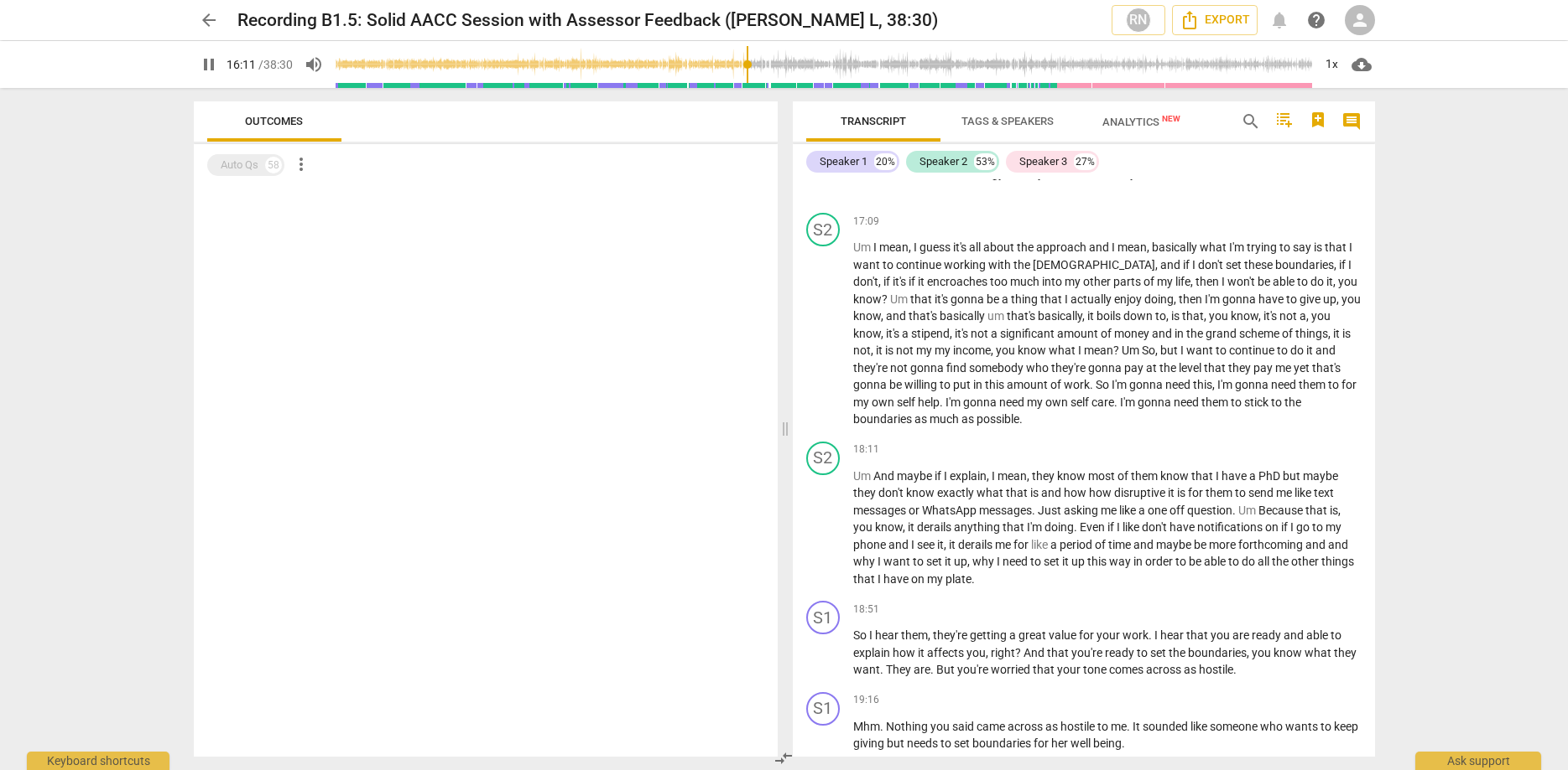
scroll to position [4749, 0]
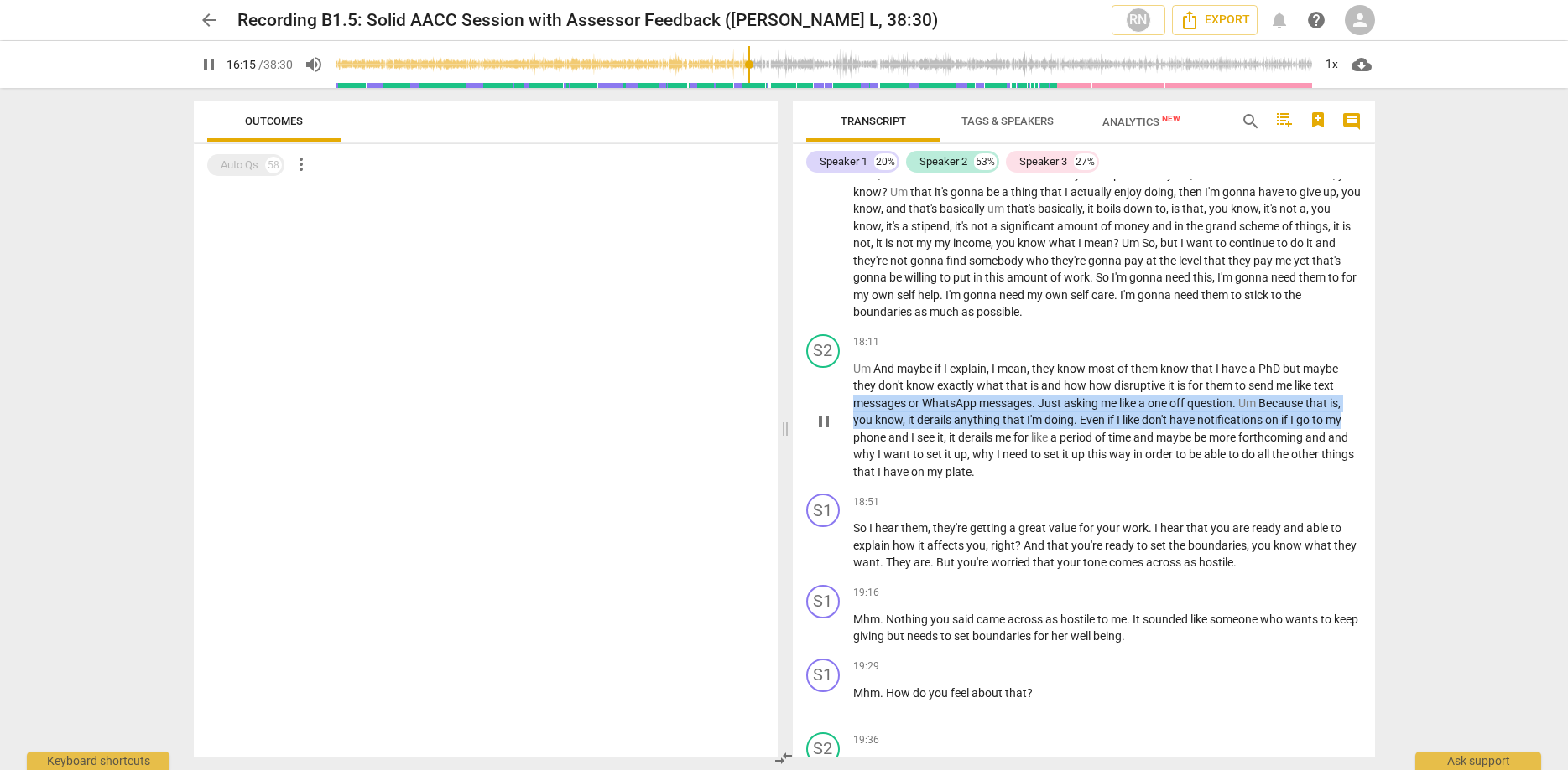
click at [1372, 425] on div "S2 play_arrow pause 18:11 keyboard_arrow_right Um And maybe if I explain , I me…" at bounding box center [1084, 407] width 582 height 160
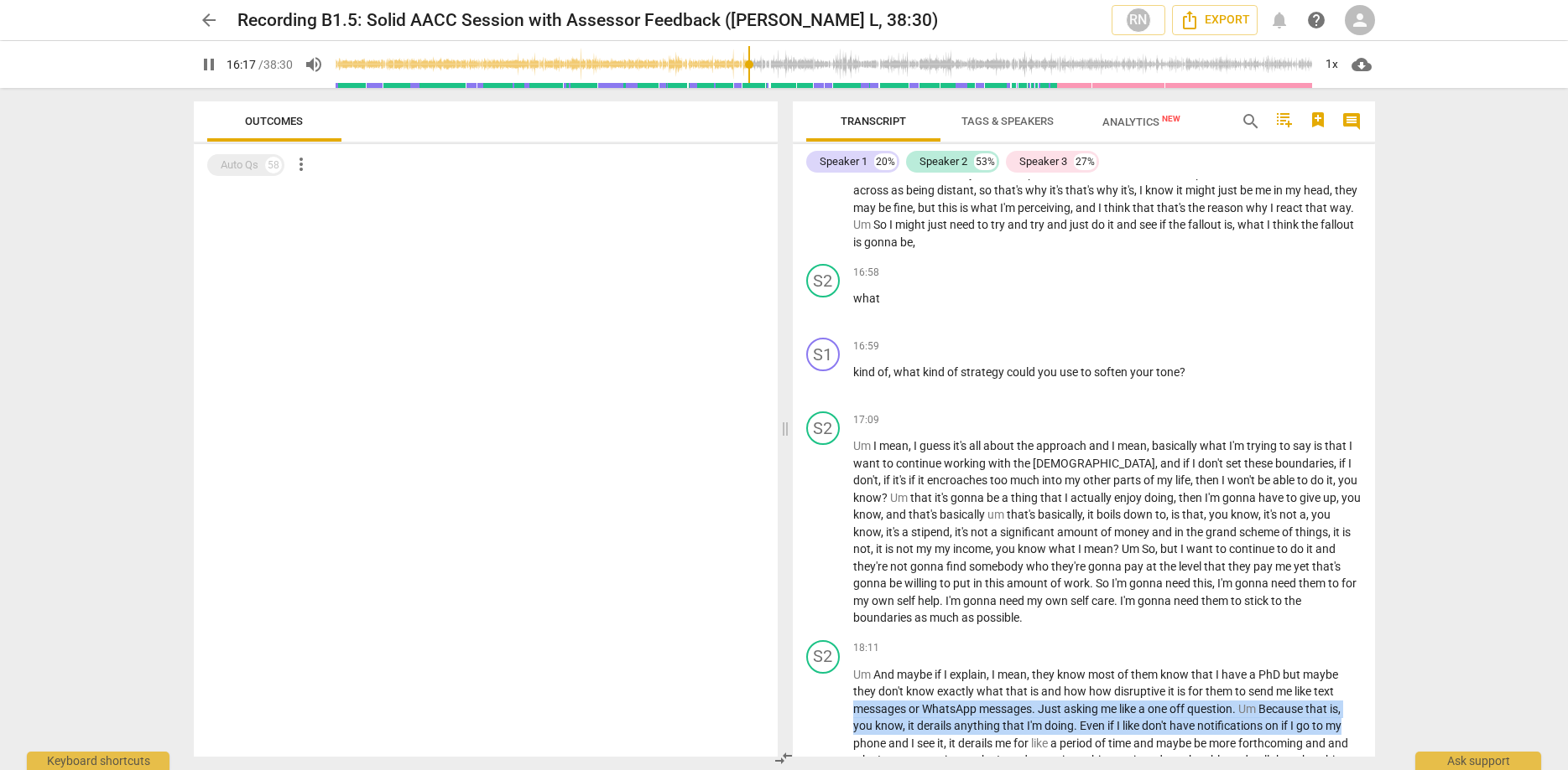
scroll to position [4398, 0]
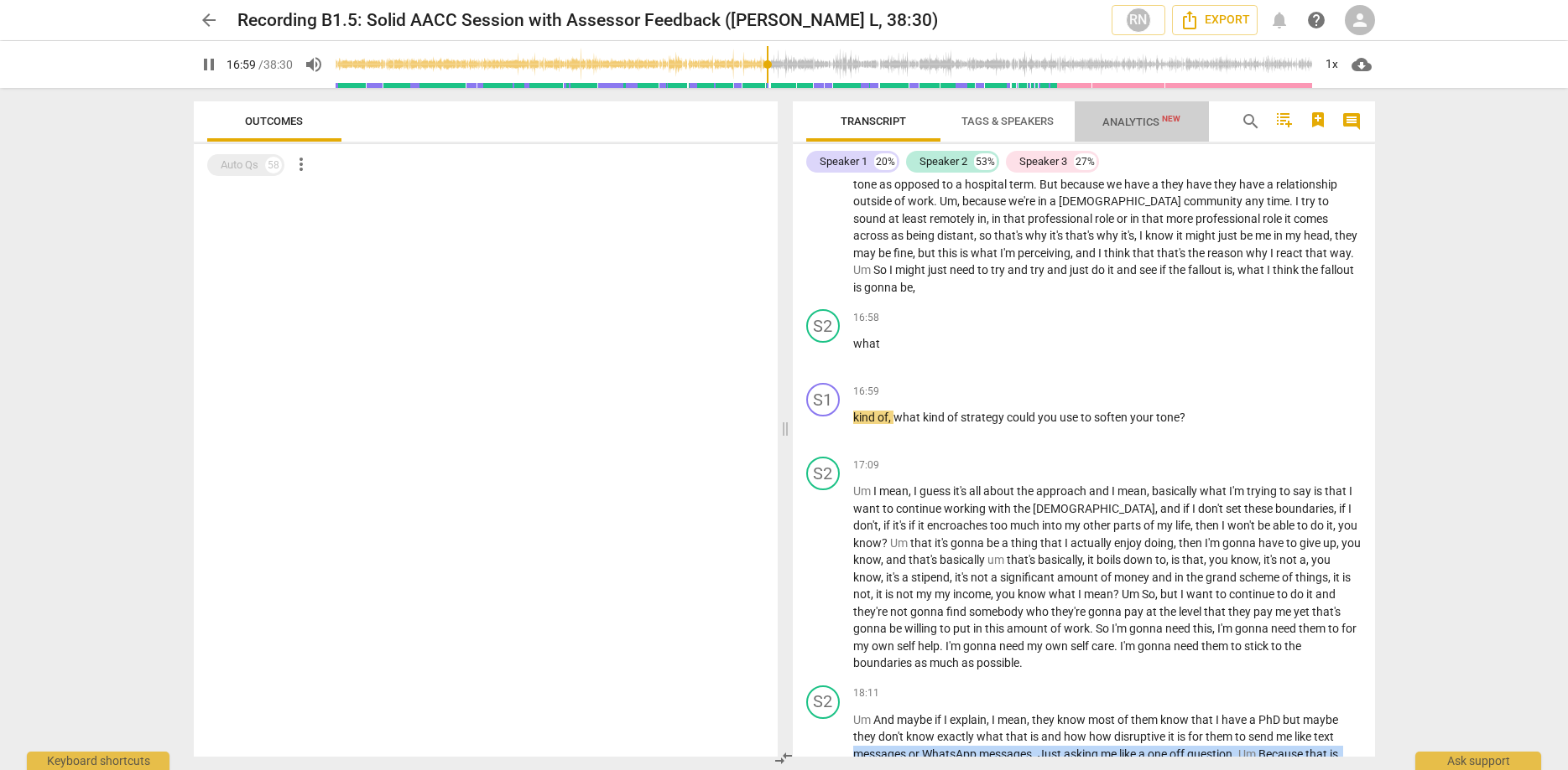
click at [1149, 121] on span "Analytics New" at bounding box center [1140, 122] width 78 height 13
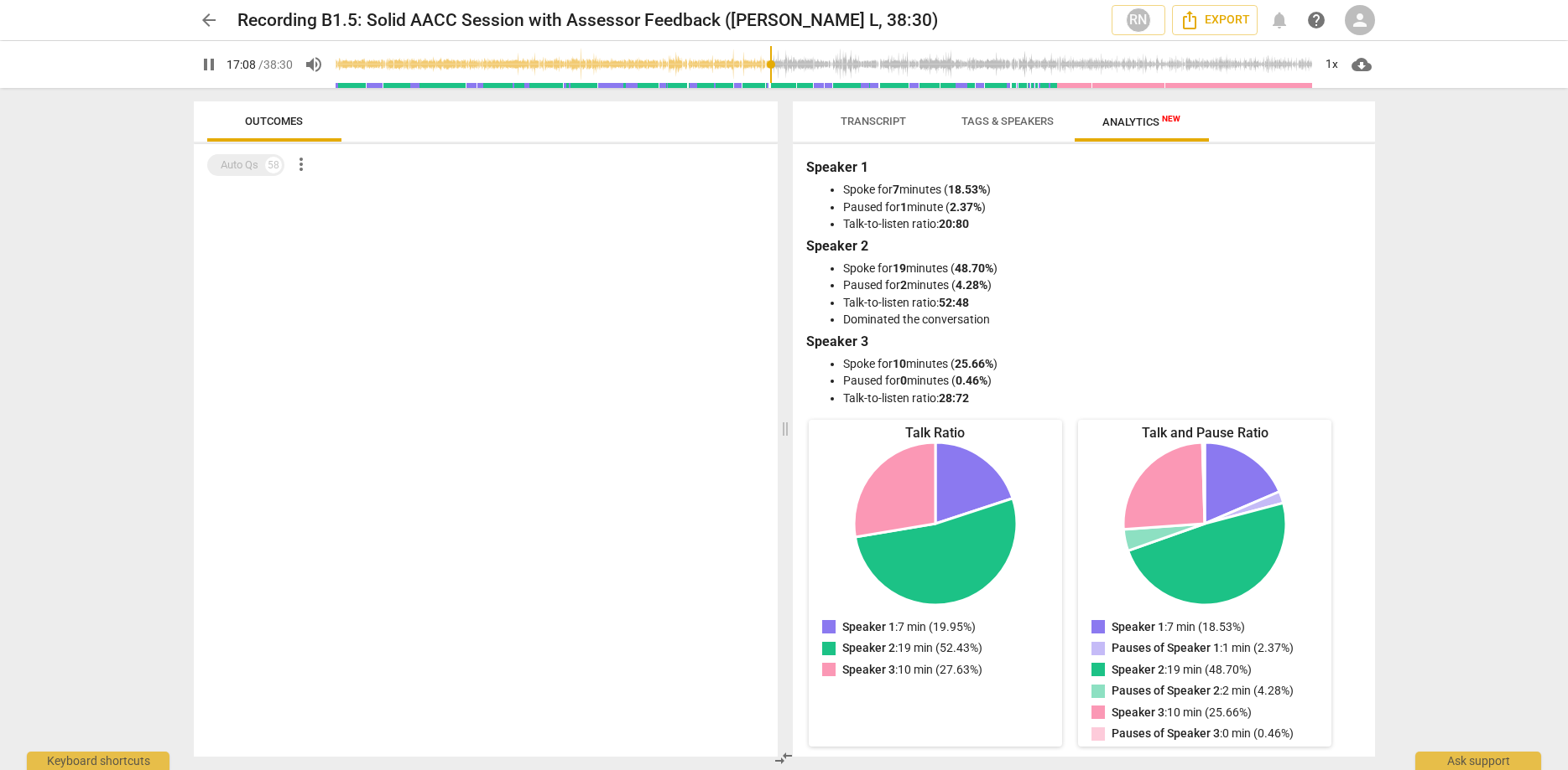
click at [1017, 118] on span "Tags & Speakers" at bounding box center [1007, 121] width 92 height 13
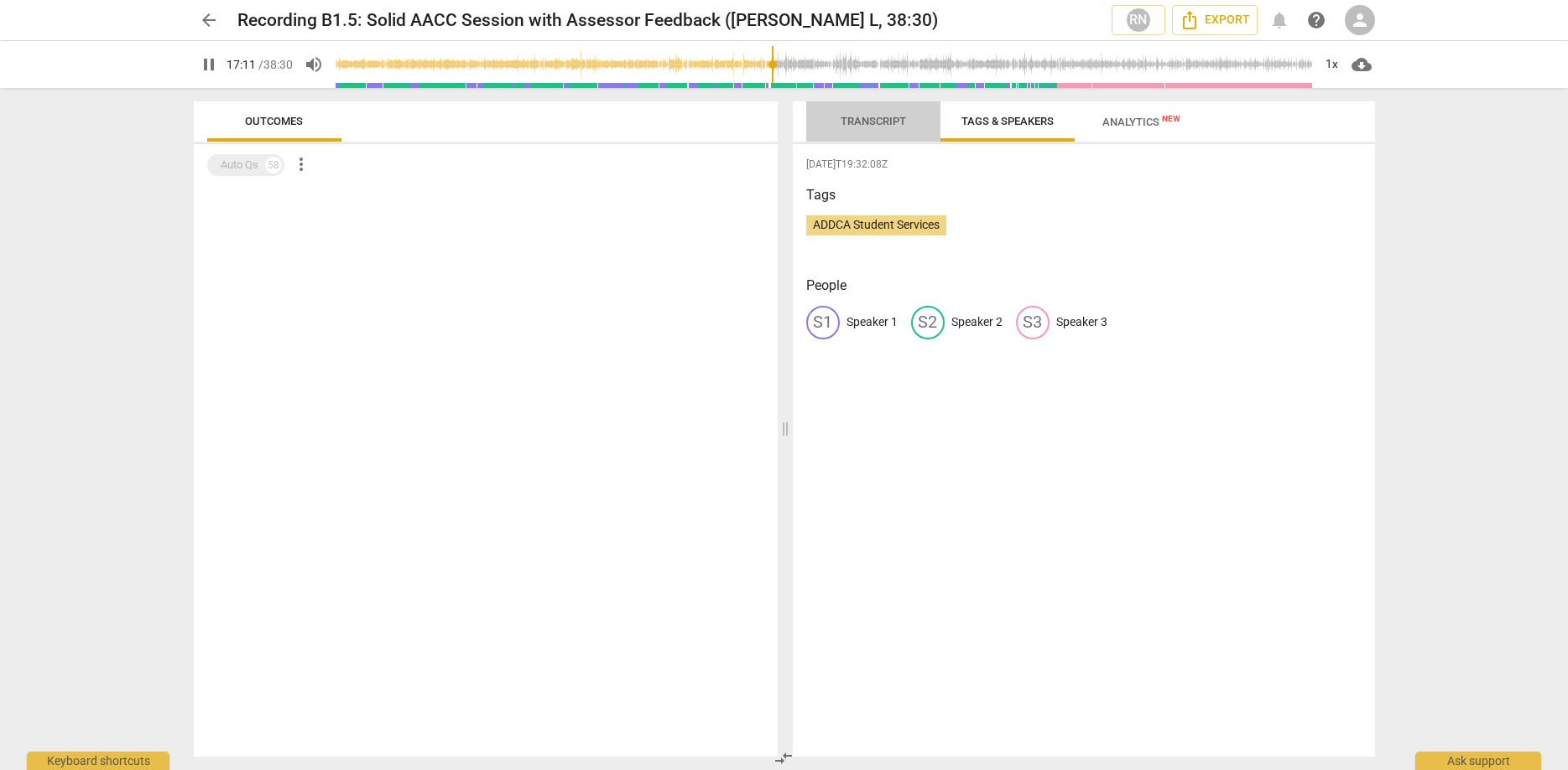
click at [876, 120] on span "Transcript" at bounding box center [873, 121] width 66 height 13
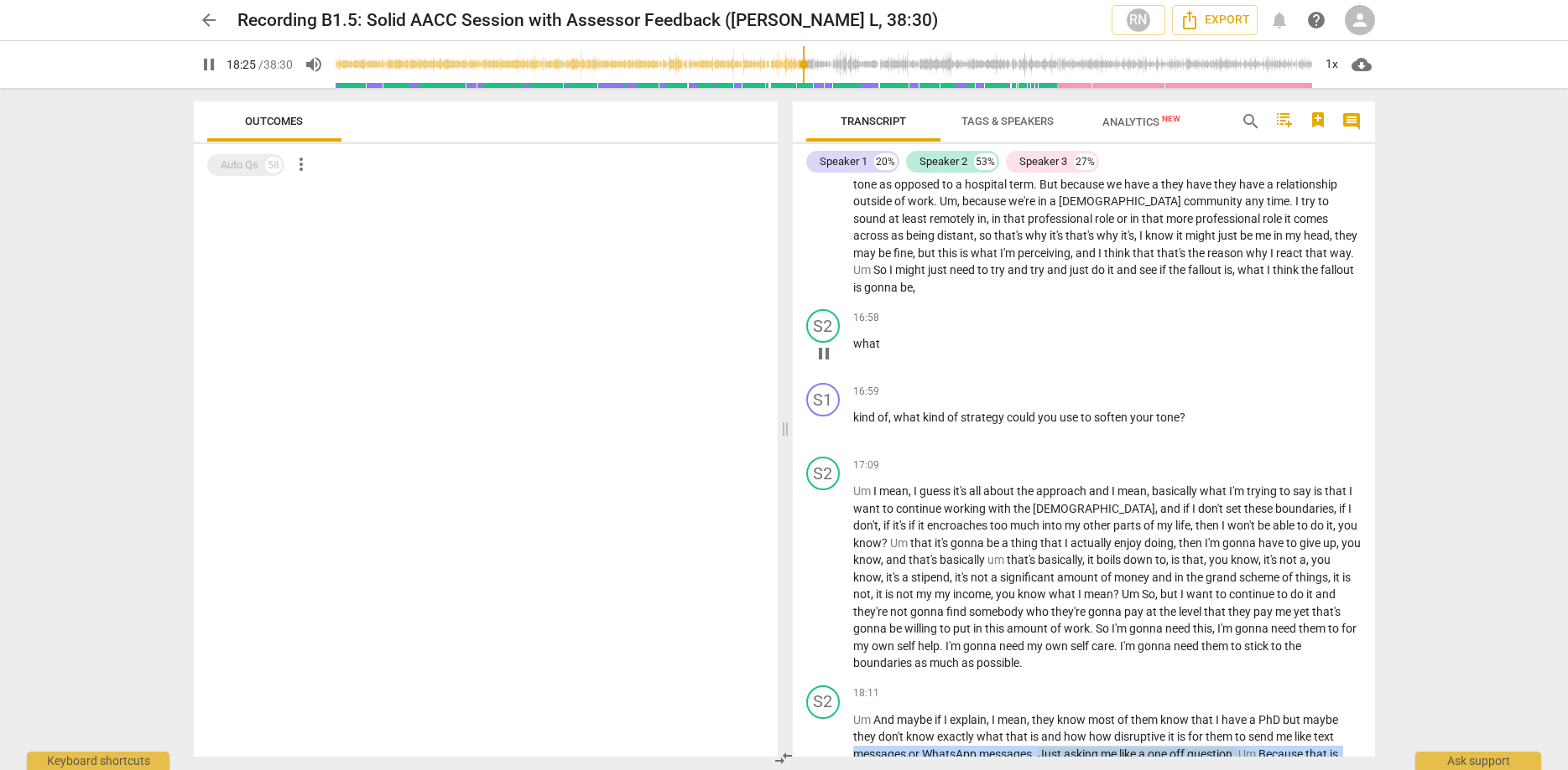
scroll to position [4998, 0]
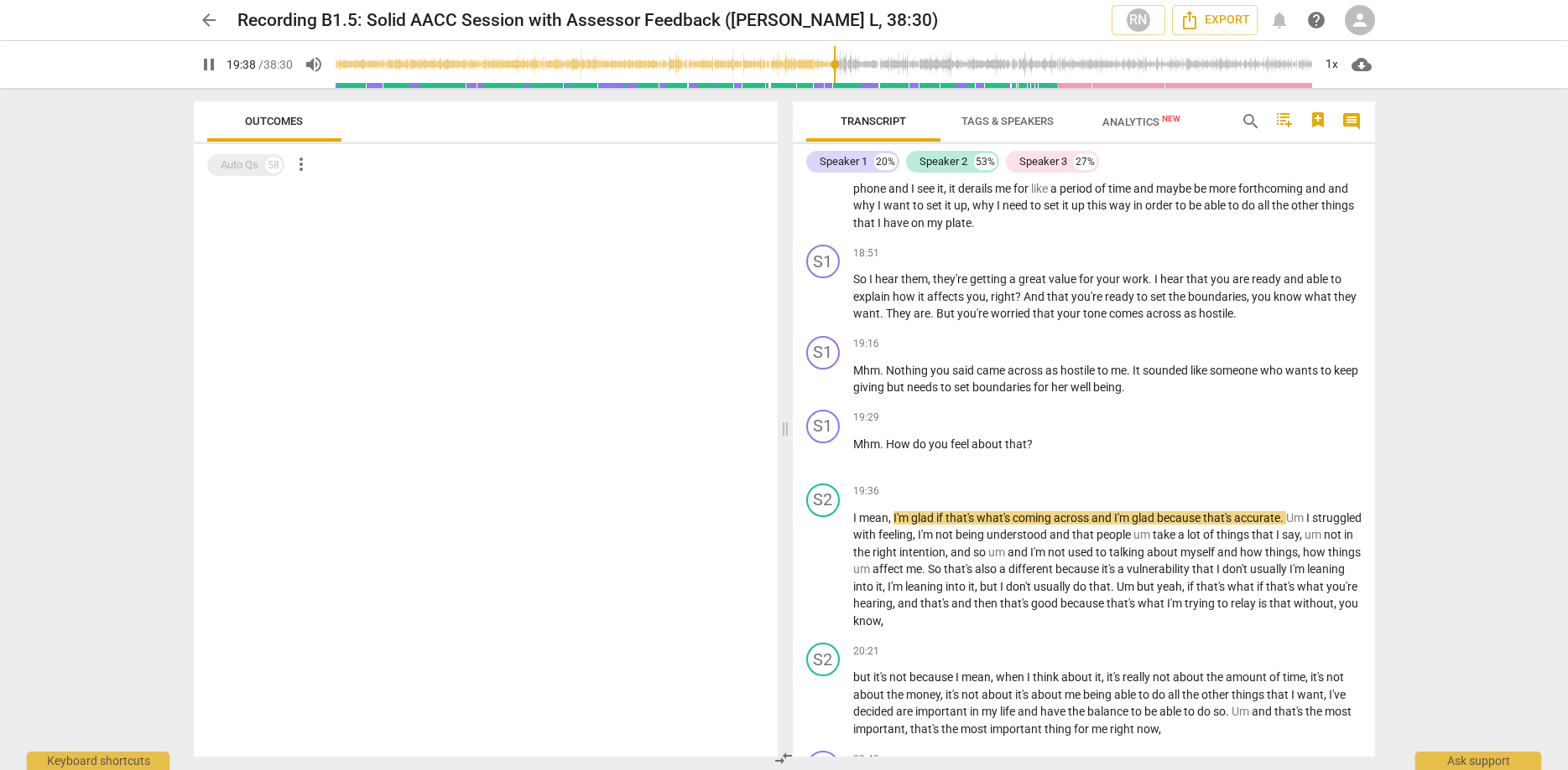
drag, startPoint x: 1374, startPoint y: 466, endPoint x: 1379, endPoint y: 500, distance: 34.4
click at [1379, 500] on div "Transcript Tags & Speakers Analytics New search comment Speaker 1 20% Speaker 2…" at bounding box center [1086, 429] width 602 height 682
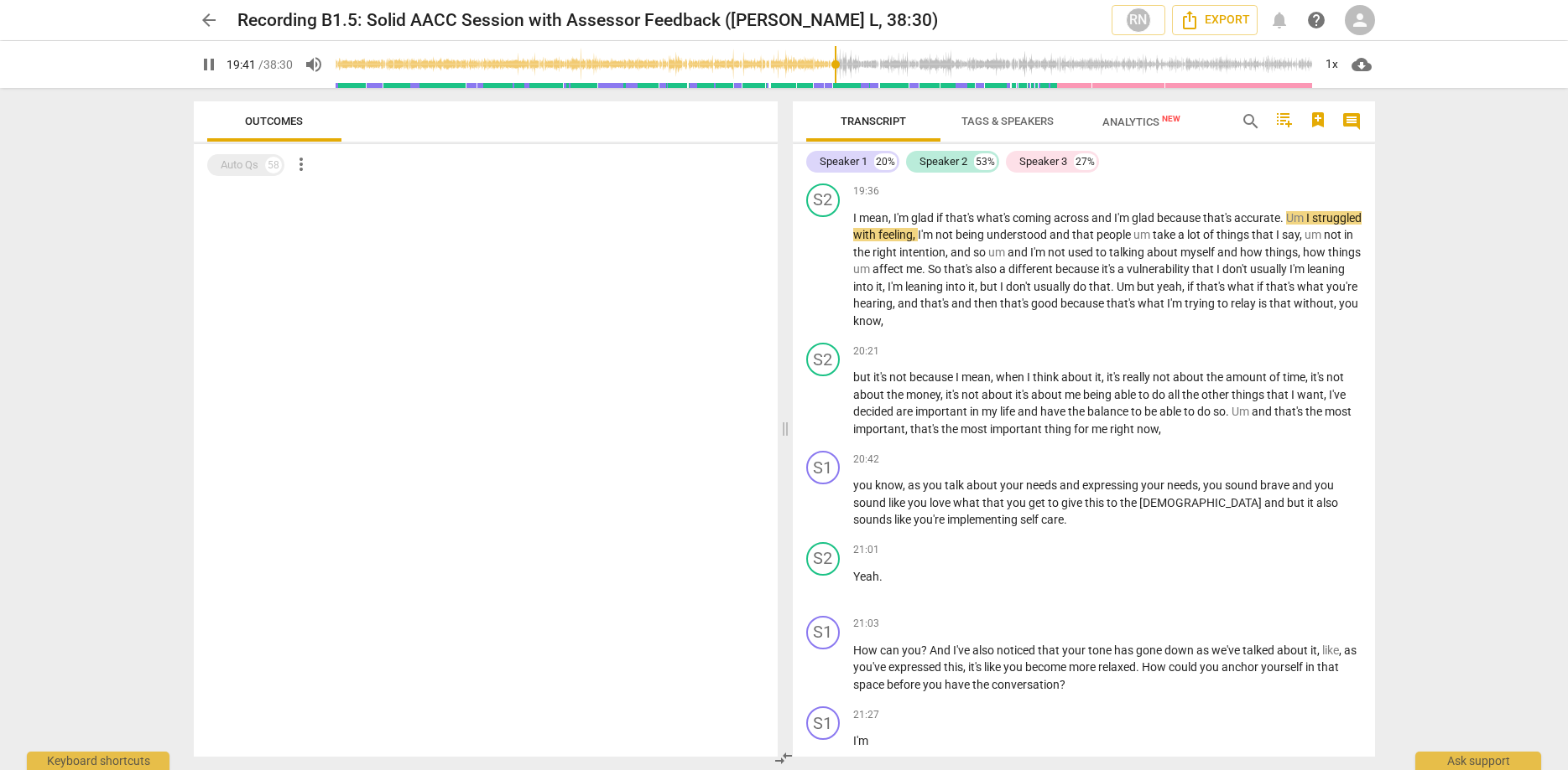
scroll to position [5390, 0]
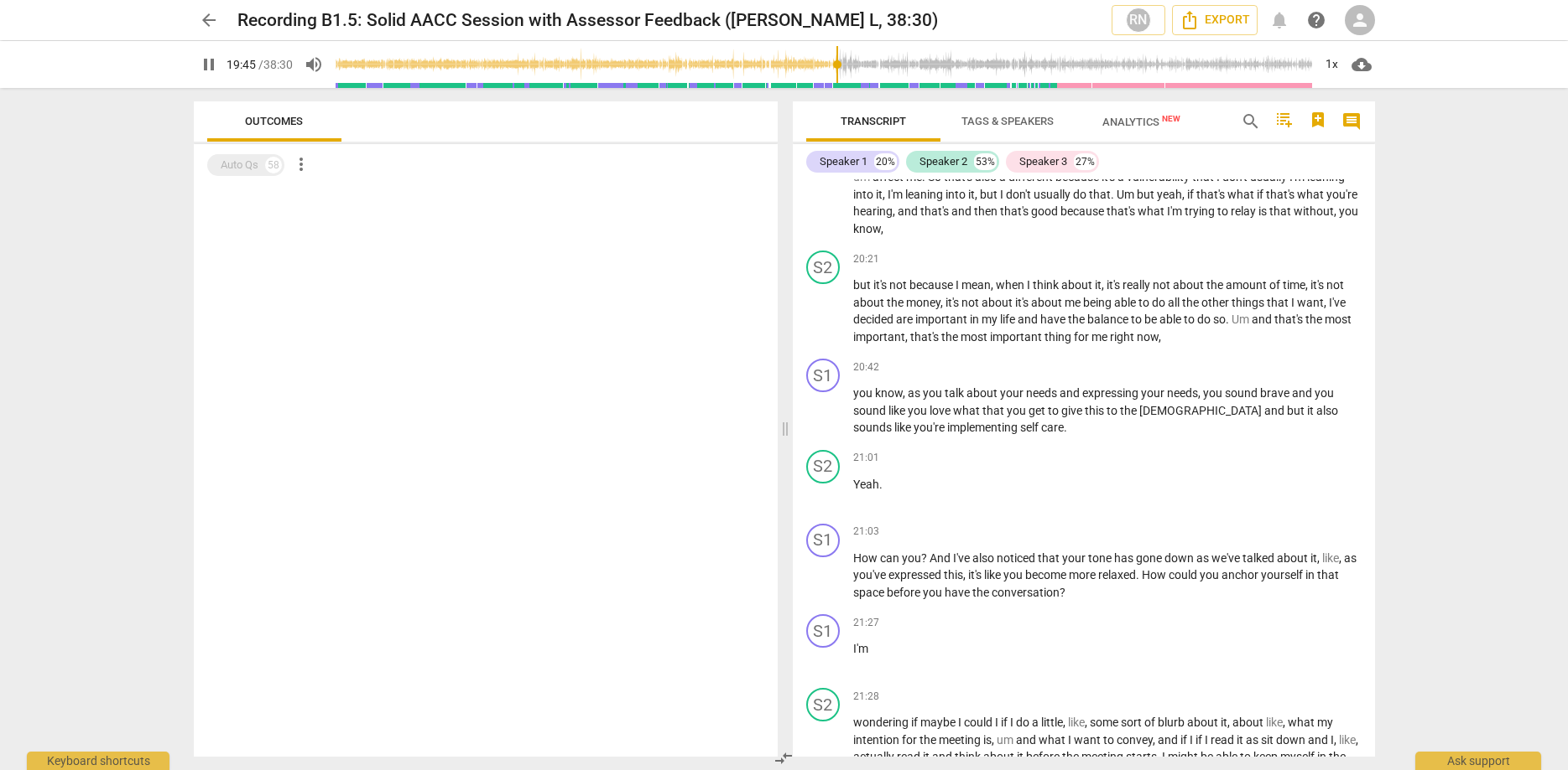
click at [848, 67] on input "range" at bounding box center [825, 65] width 978 height 54
click at [862, 65] on input "range" at bounding box center [825, 65] width 978 height 54
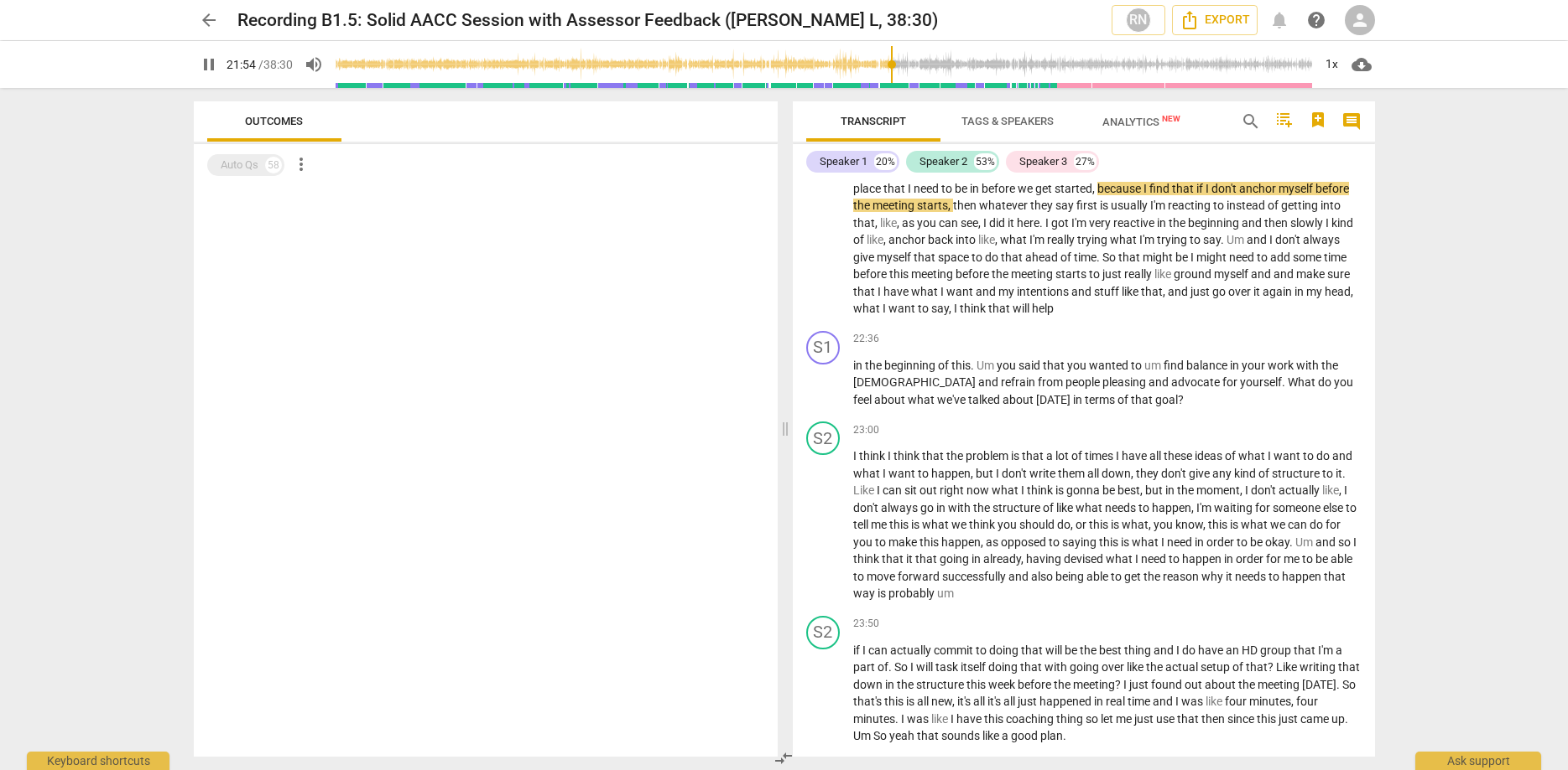
click at [906, 67] on input "range" at bounding box center [825, 65] width 978 height 54
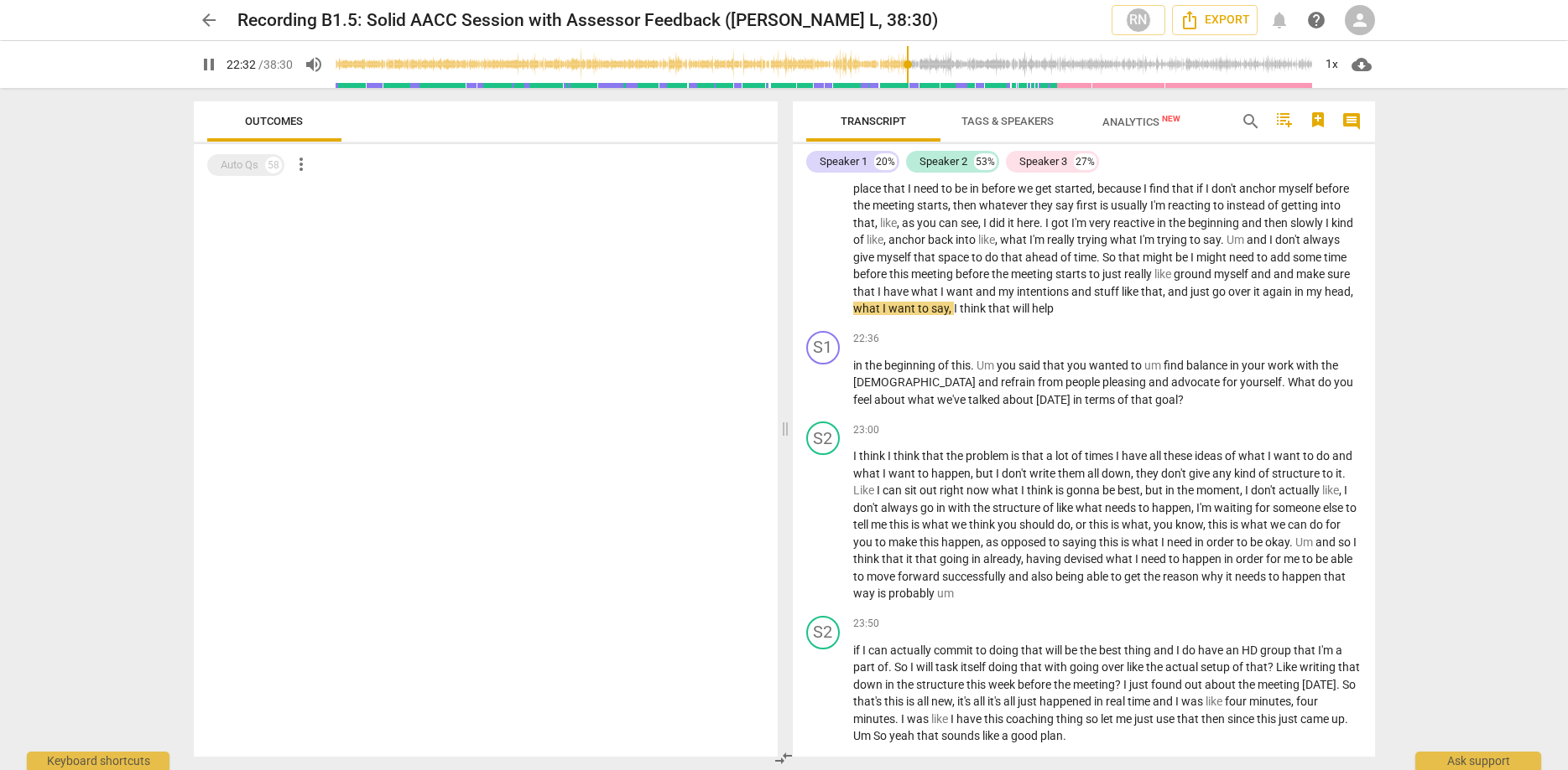
click at [915, 63] on input "range" at bounding box center [825, 65] width 978 height 54
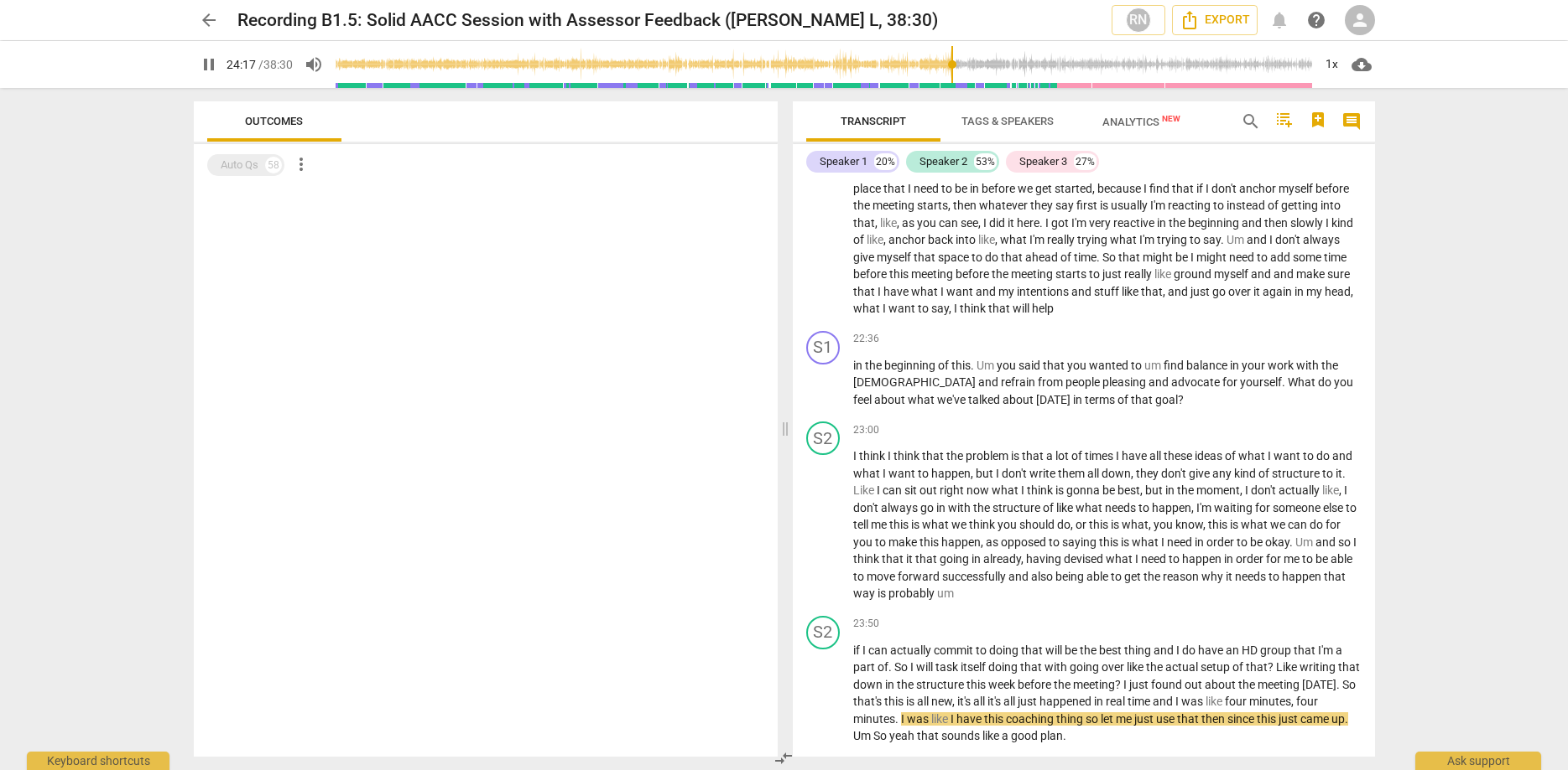
click at [952, 65] on input "range" at bounding box center [825, 65] width 978 height 54
click at [962, 67] on input "range" at bounding box center [825, 65] width 978 height 54
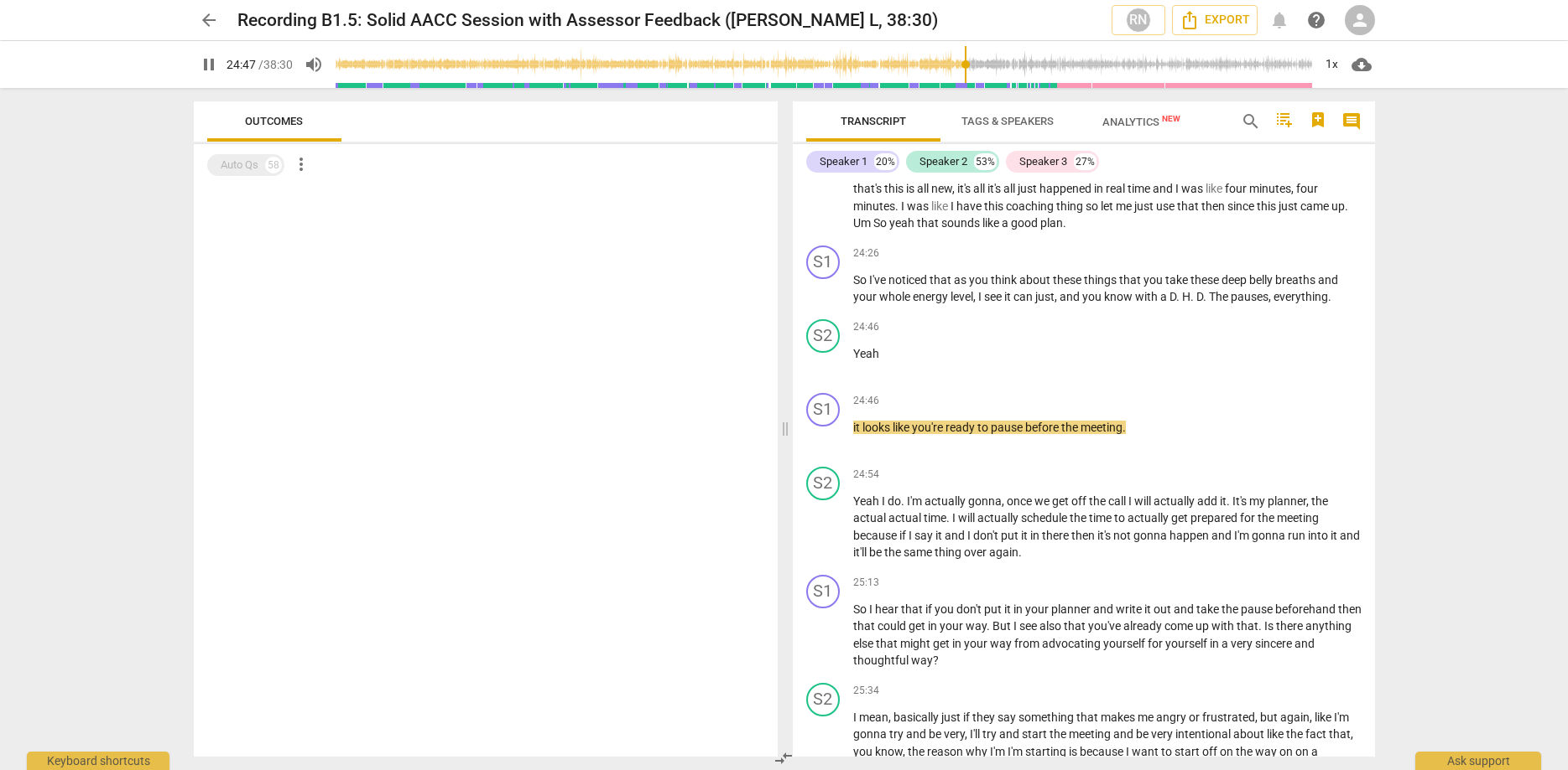
scroll to position [6444, 0]
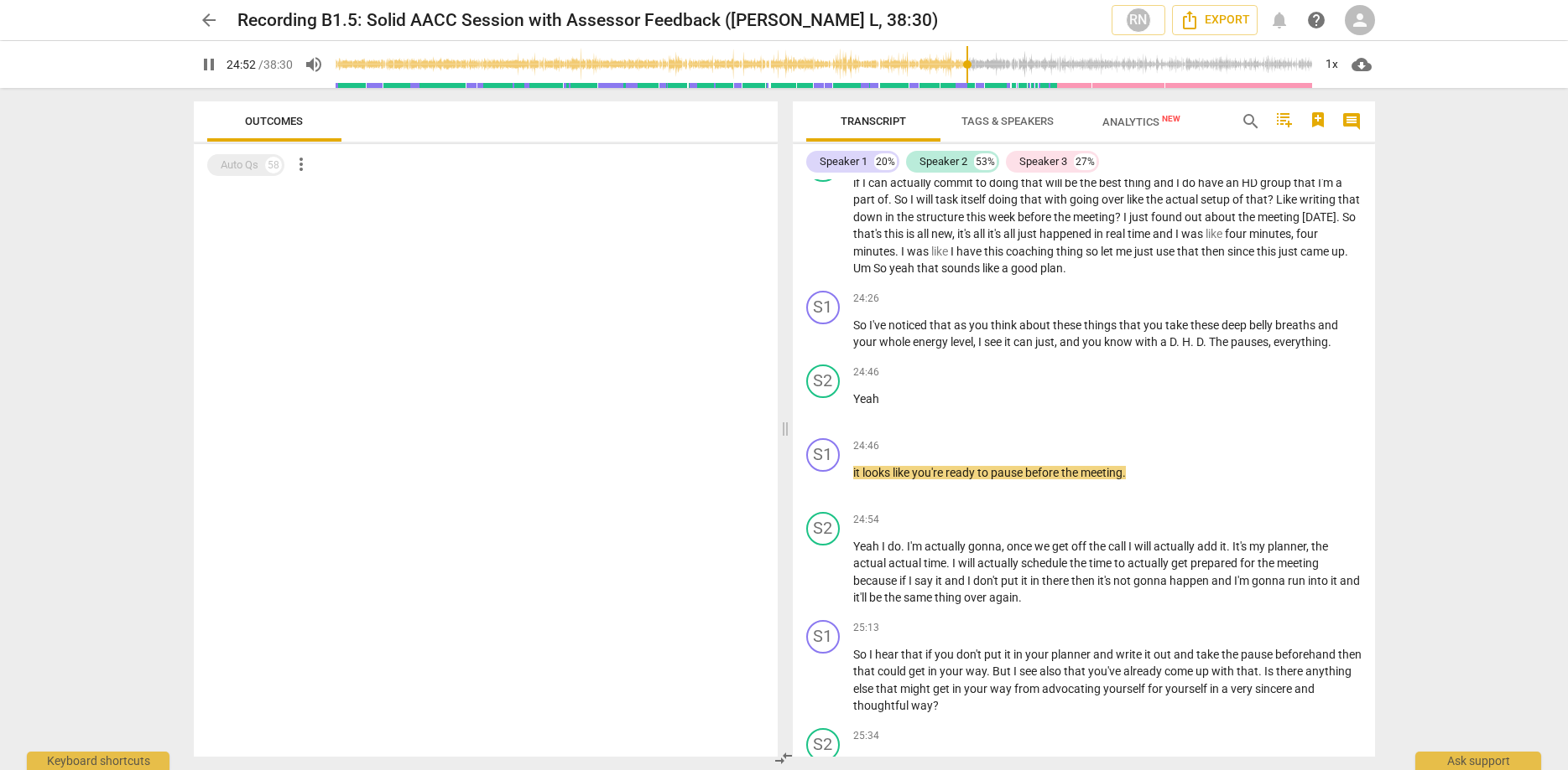
click at [208, 70] on span "pause" at bounding box center [209, 65] width 20 height 20
click at [208, 70] on span "play_arrow" at bounding box center [209, 65] width 20 height 20
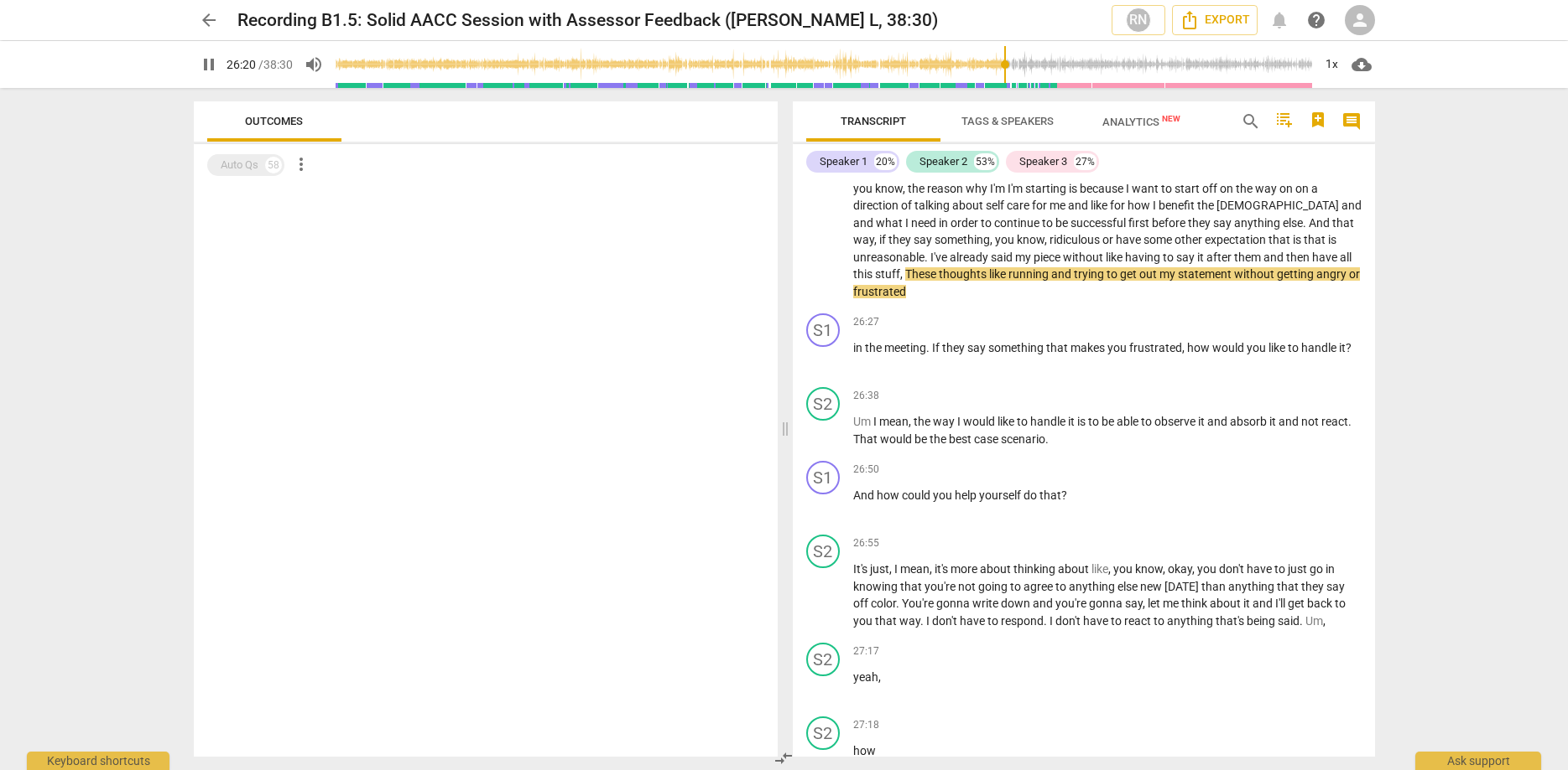
click at [1014, 66] on input "range" at bounding box center [825, 65] width 978 height 54
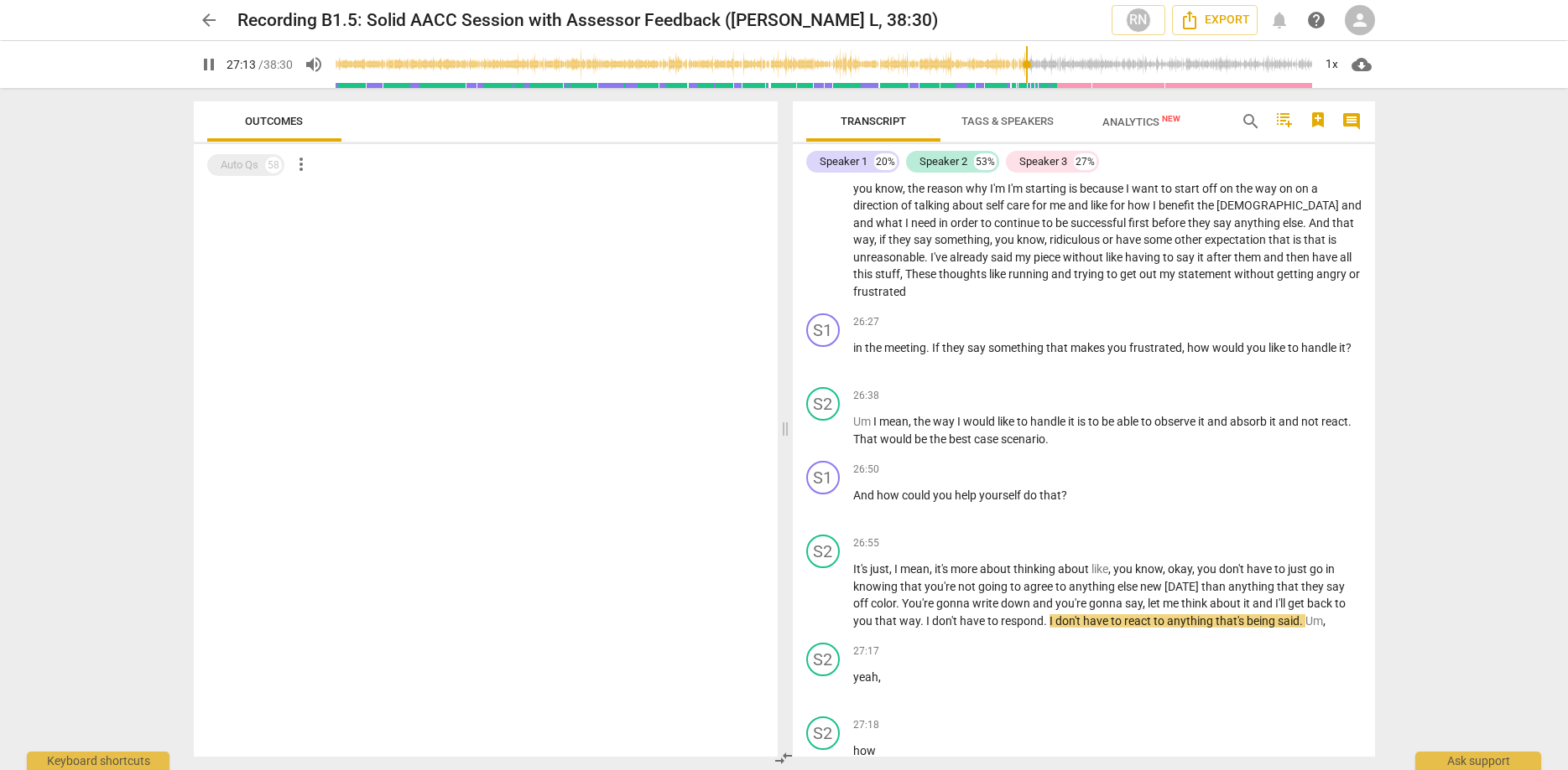
click at [1026, 67] on input "range" at bounding box center [825, 65] width 978 height 54
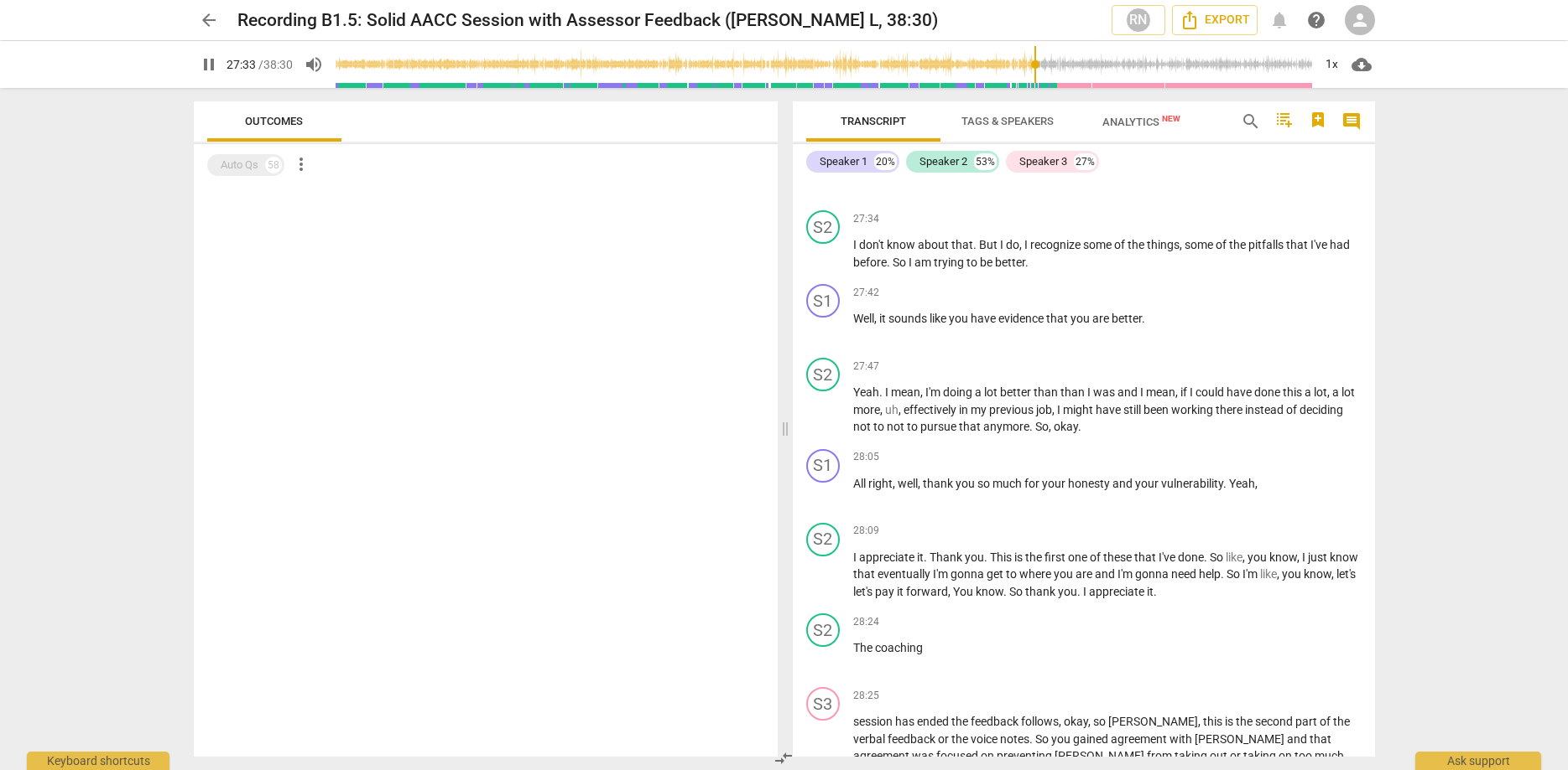
click at [1034, 66] on input "range" at bounding box center [825, 65] width 978 height 54
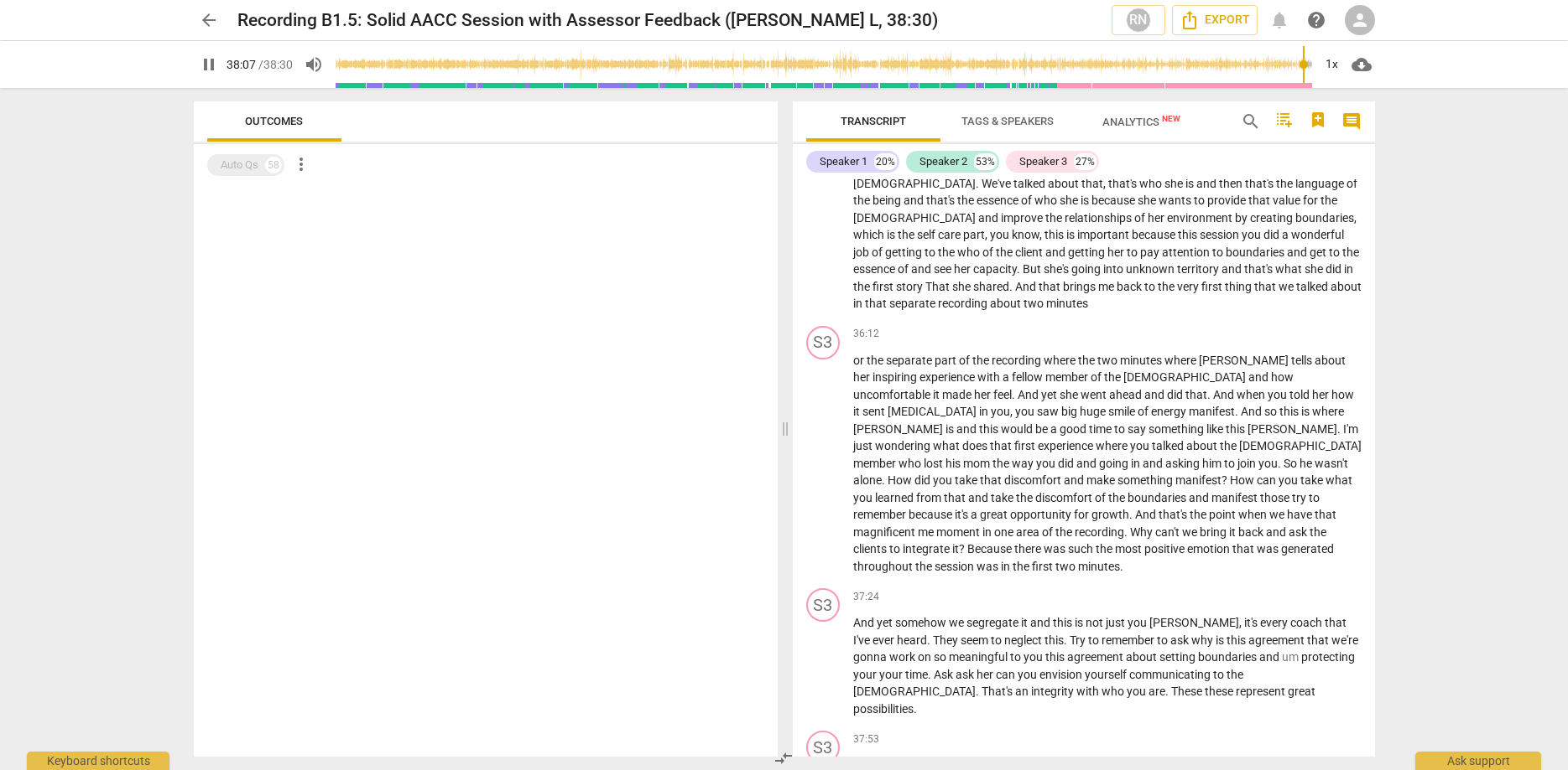
scroll to position [9986, 0]
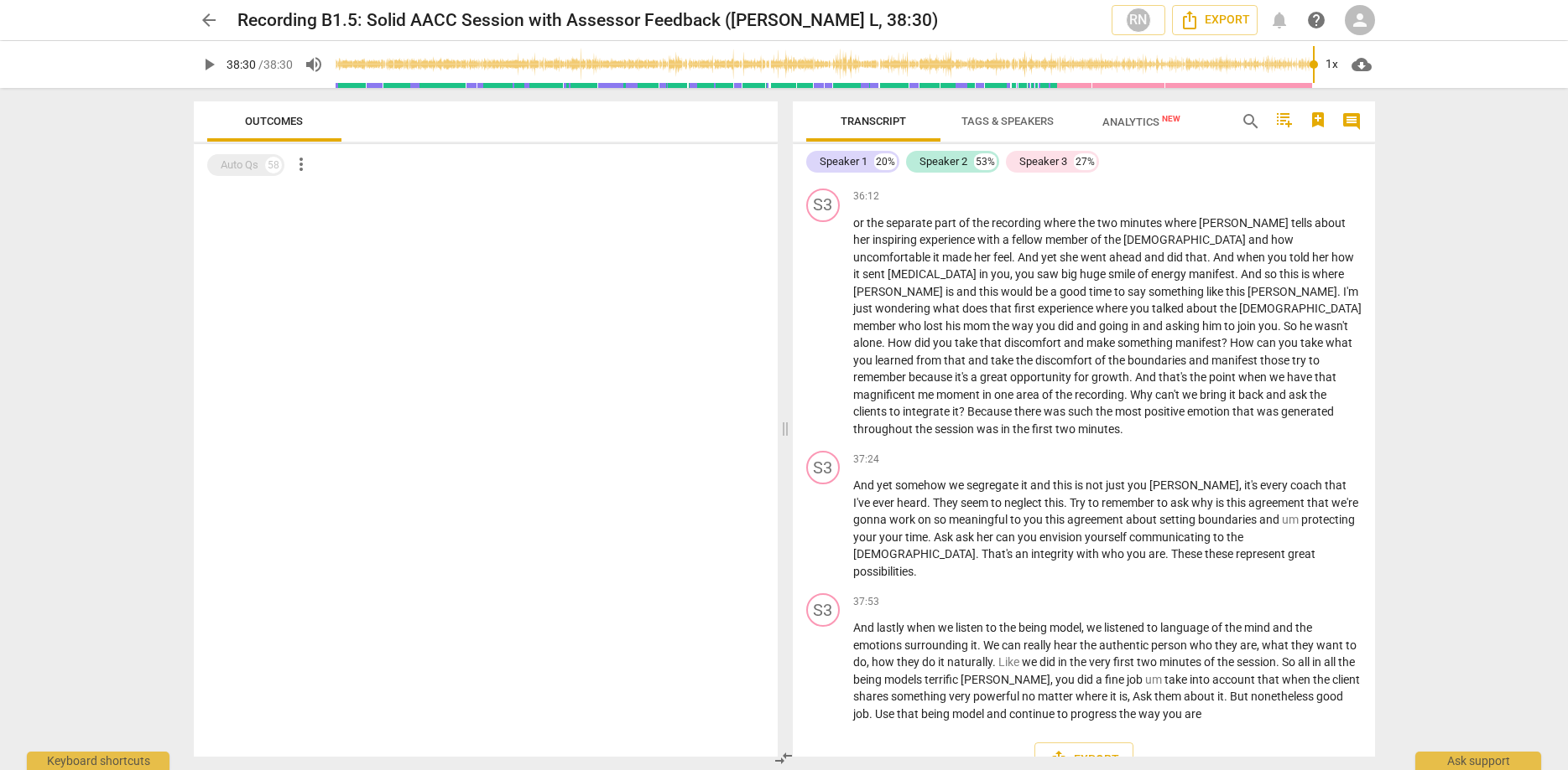
type input "2310"
